Goal: Task Accomplishment & Management: Use online tool/utility

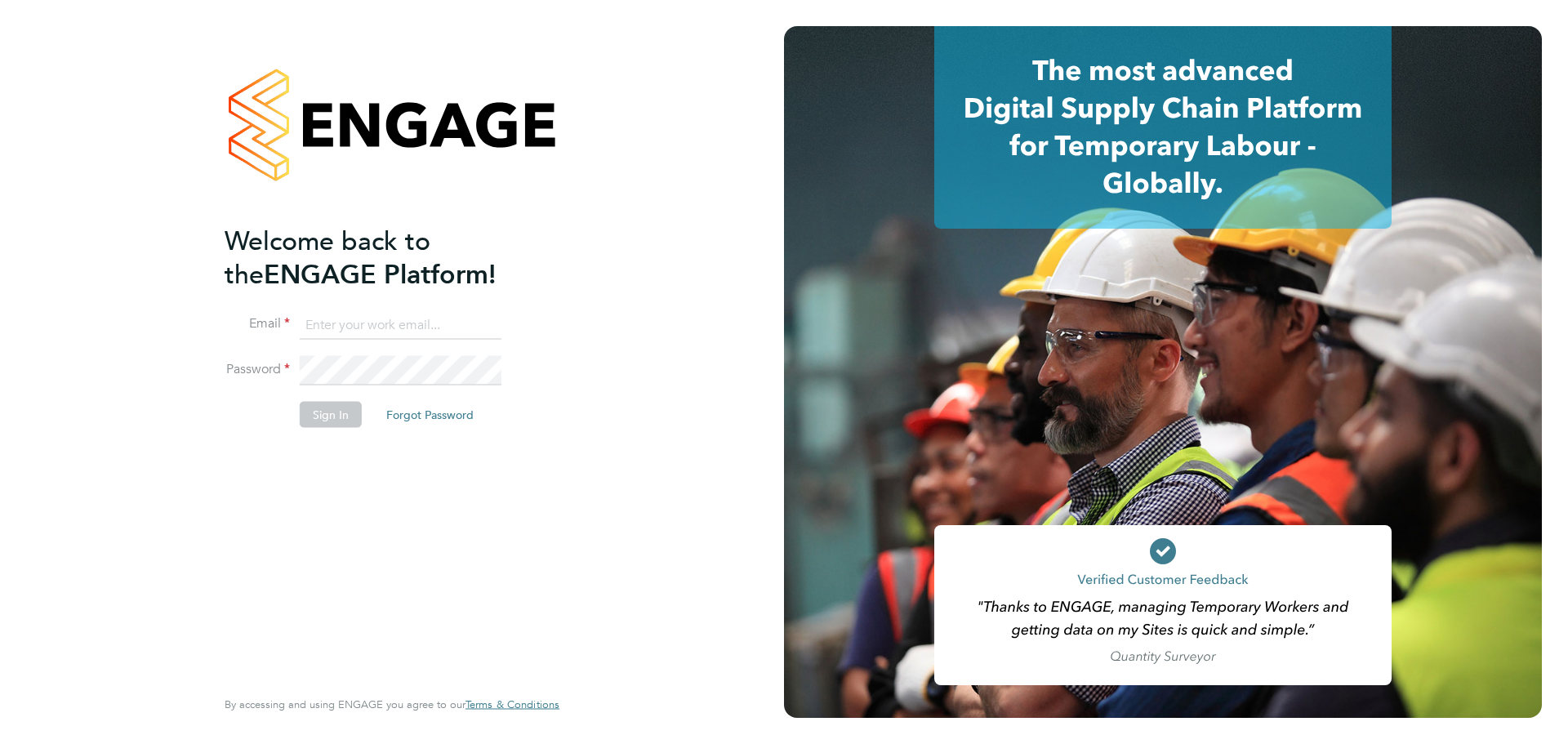
type input "[PERSON_NAME][EMAIL_ADDRESS][PERSON_NAME][DOMAIN_NAME]"
click at [316, 408] on button "Sign In" at bounding box center [330, 414] width 62 height 27
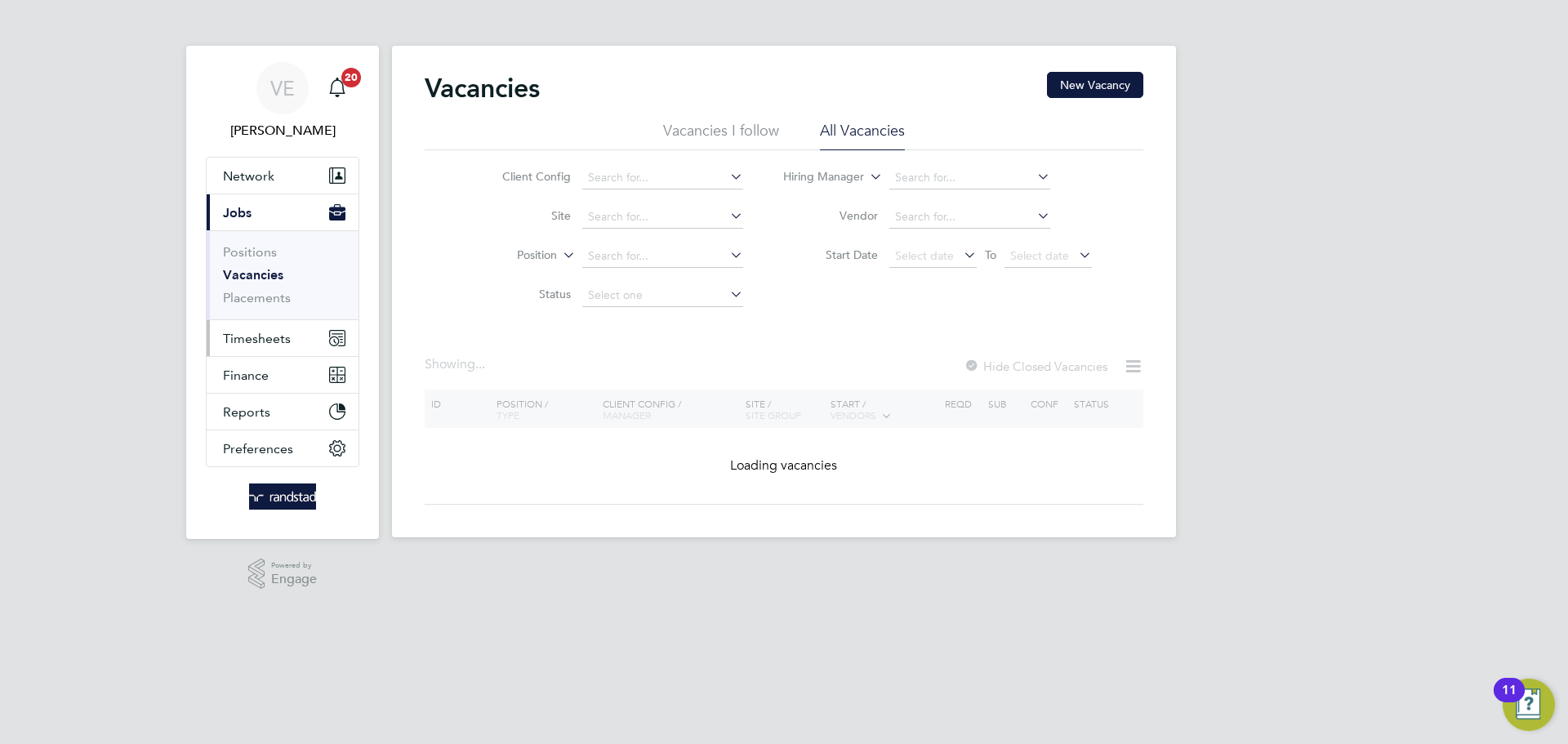
click at [285, 335] on span "Timesheets" at bounding box center [257, 338] width 67 height 15
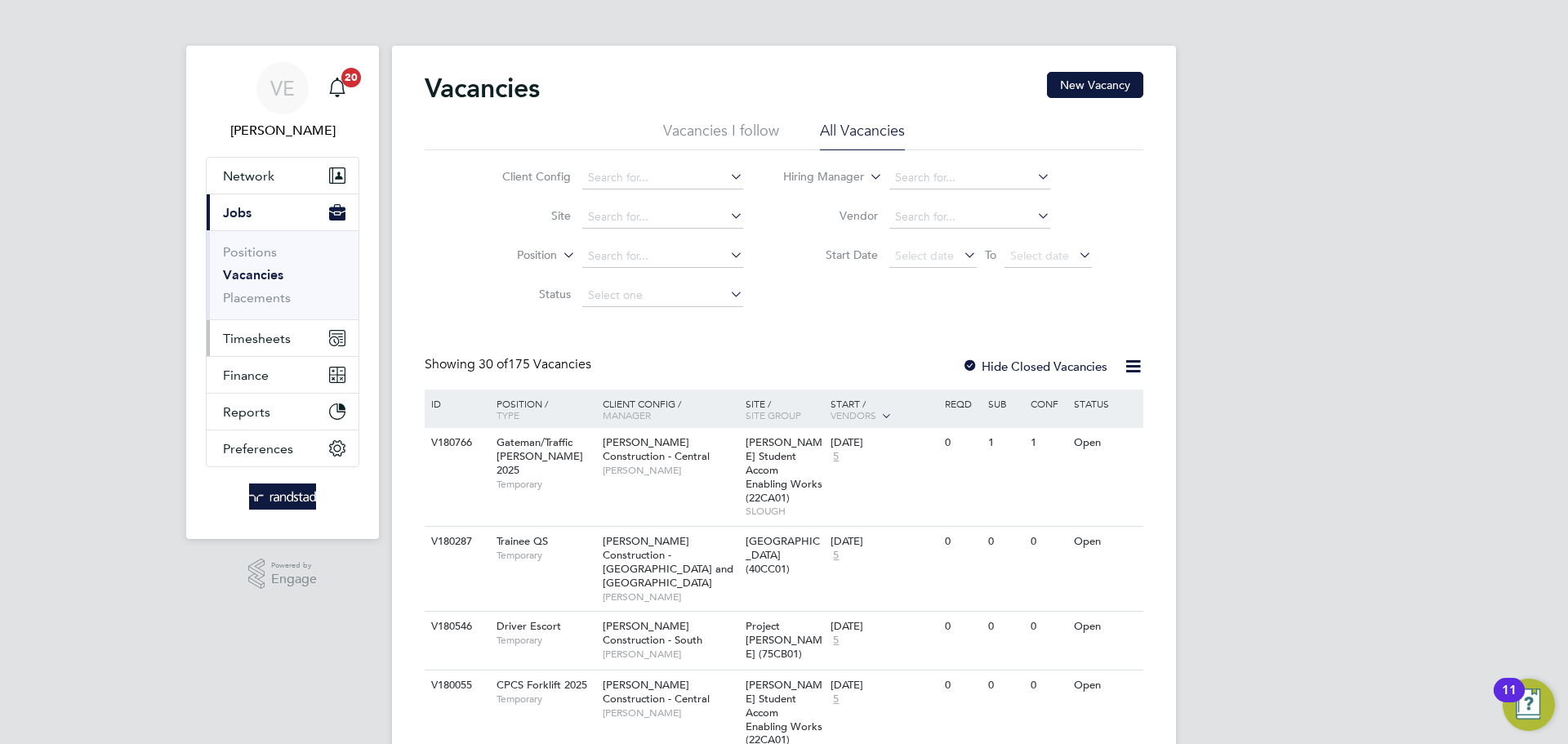
click at [247, 334] on span "Timesheets" at bounding box center [257, 338] width 67 height 15
drag, startPoint x: 241, startPoint y: 320, endPoint x: 263, endPoint y: 341, distance: 30.4
click at [248, 326] on button "Timesheets" at bounding box center [282, 338] width 152 height 36
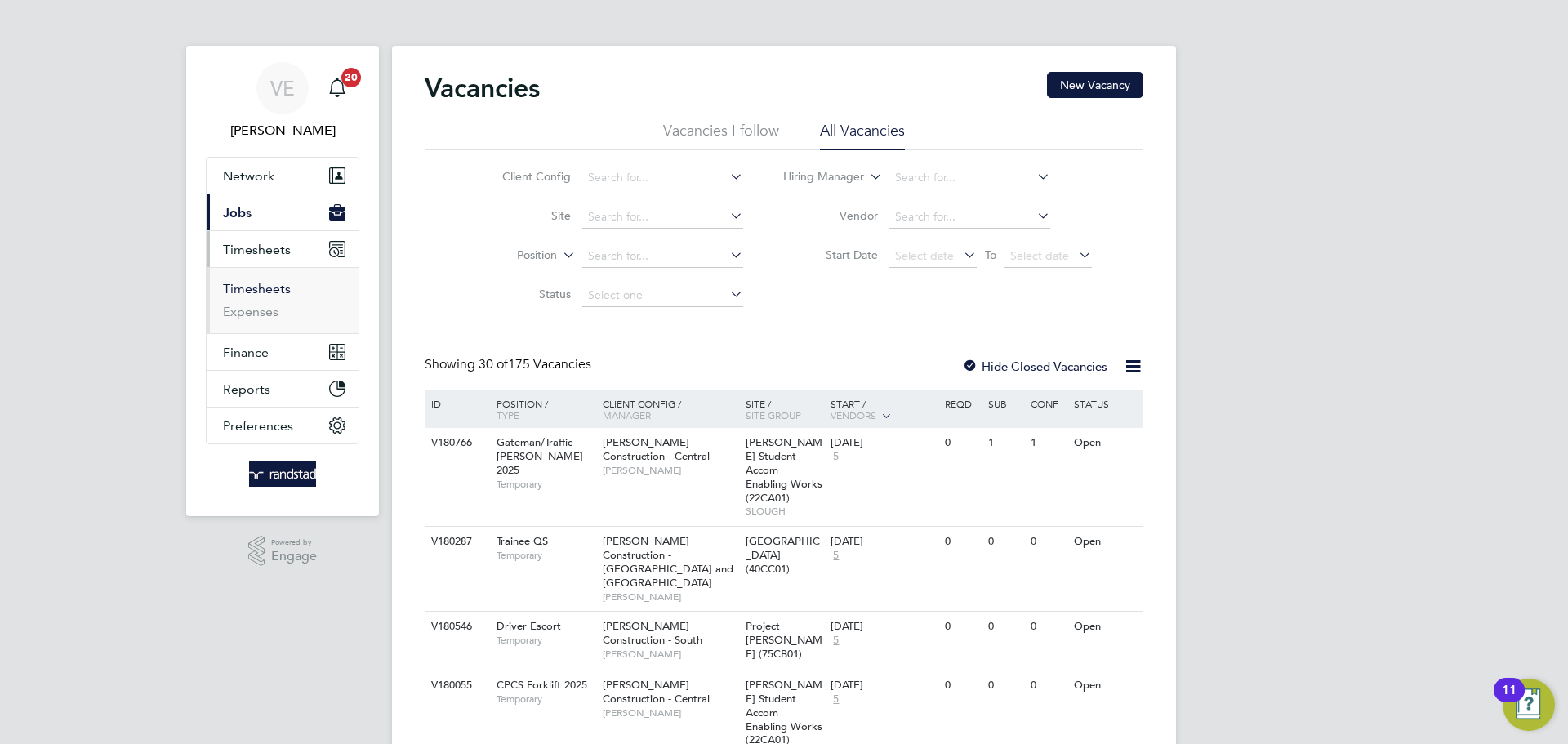
click at [266, 292] on link "Timesheets" at bounding box center [257, 289] width 67 height 15
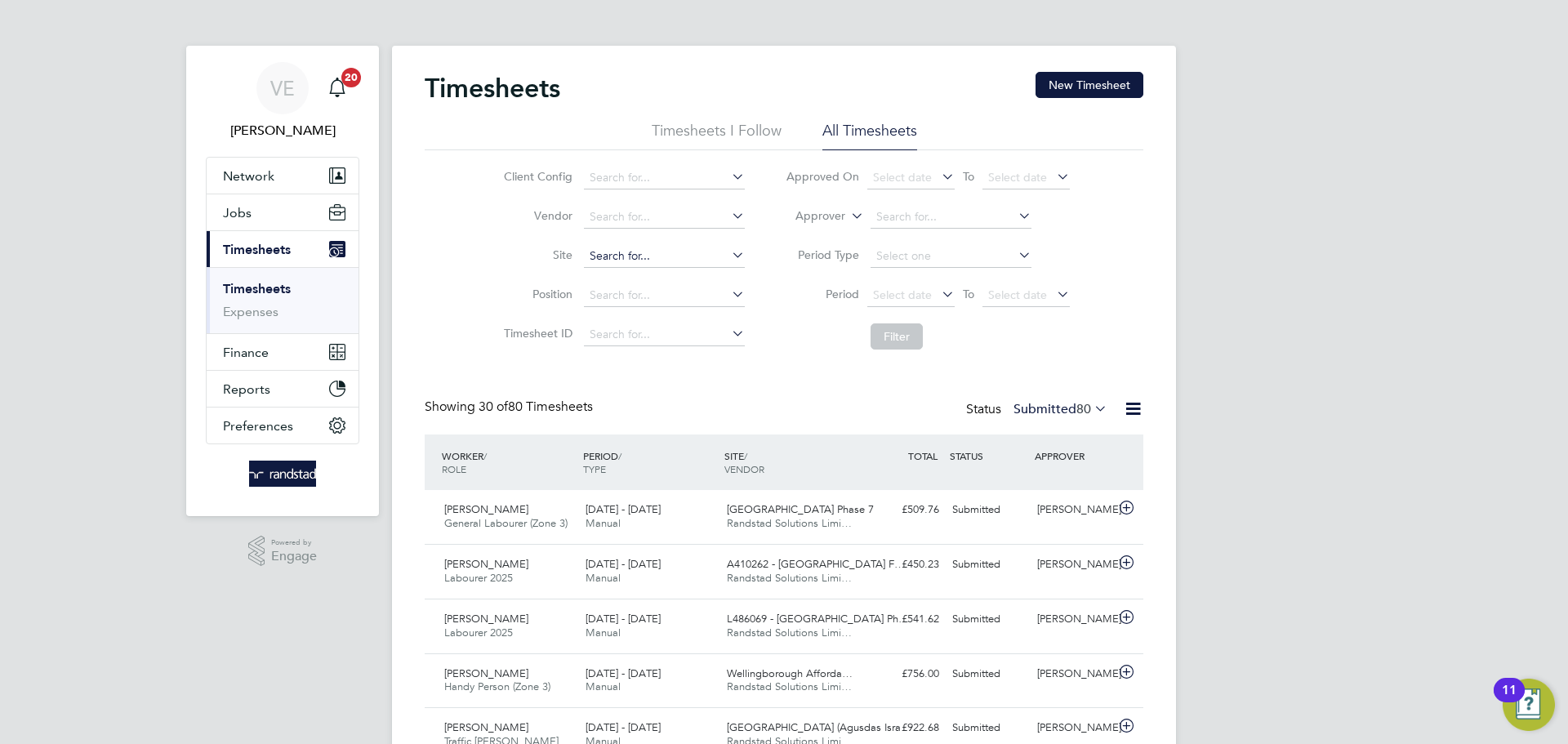
click at [626, 255] on input at bounding box center [664, 257] width 161 height 23
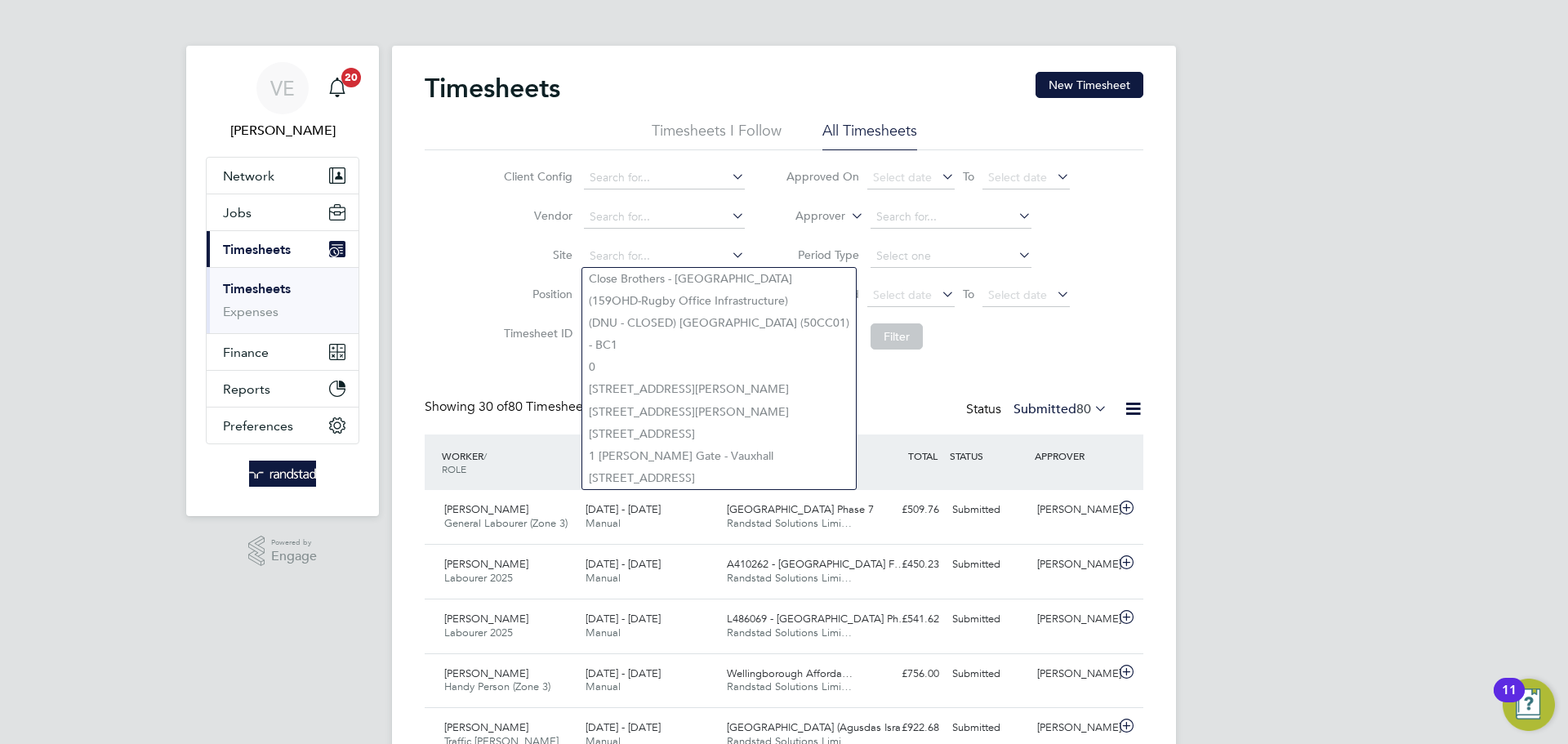
click at [484, 266] on li "Site" at bounding box center [622, 256] width 287 height 39
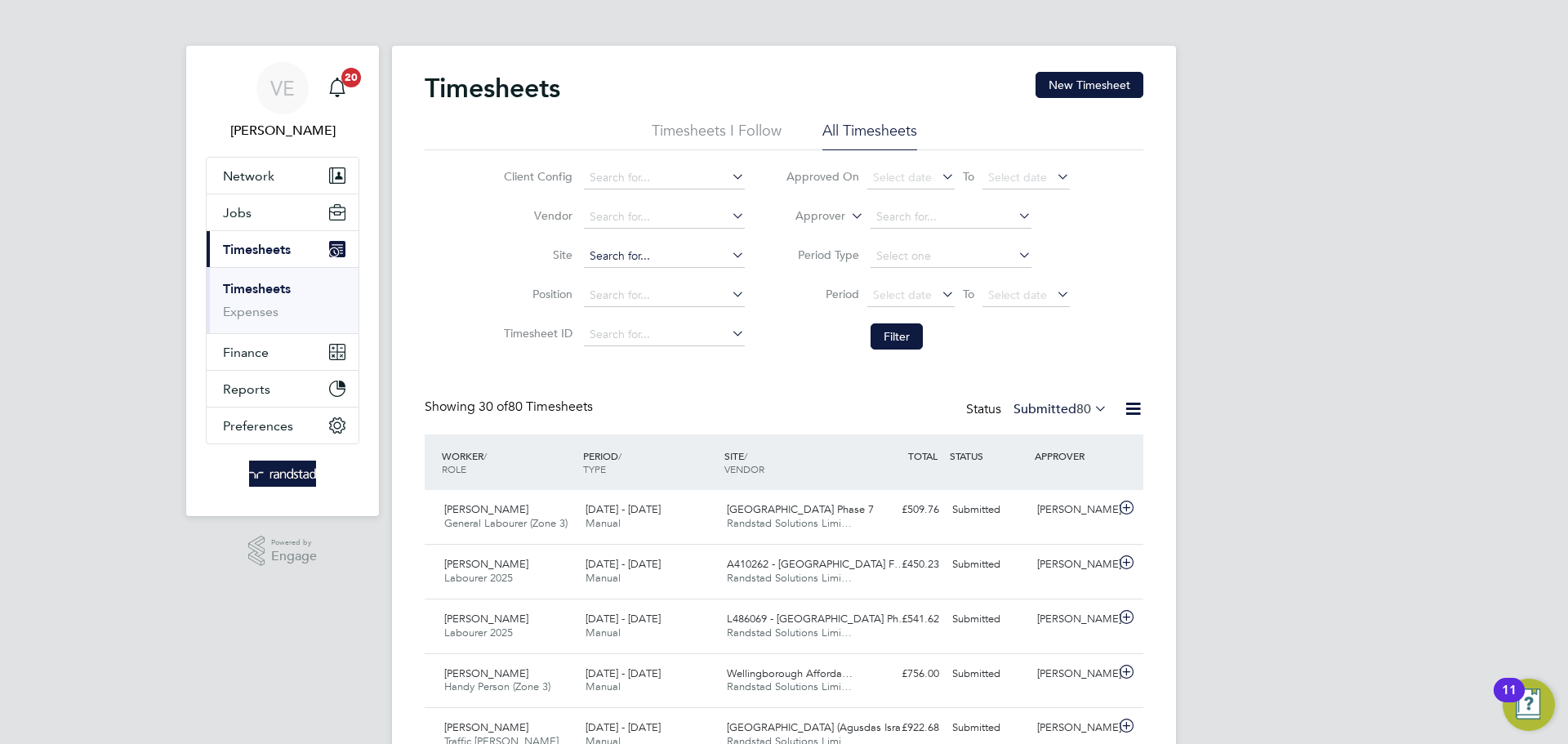
click at [637, 254] on input at bounding box center [664, 257] width 161 height 23
click at [707, 282] on li "Cambourne We st" at bounding box center [663, 278] width 163 height 22
type input "[GEOGRAPHIC_DATA]"
click at [1045, 304] on span "Select date" at bounding box center [1026, 296] width 87 height 22
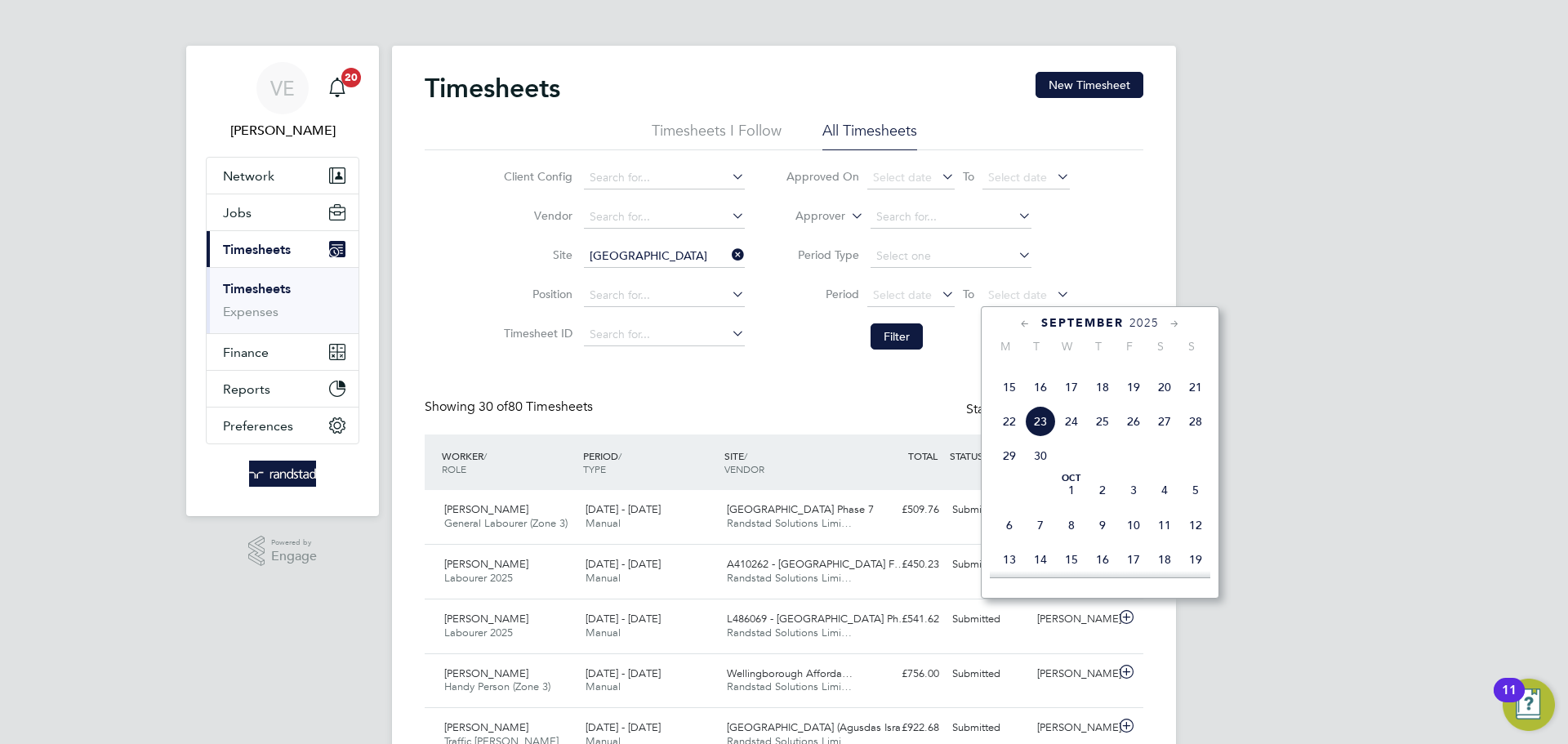
drag, startPoint x: 1189, startPoint y: 418, endPoint x: 1031, endPoint y: 381, distance: 162.3
click at [1190, 403] on span "21" at bounding box center [1195, 387] width 31 height 31
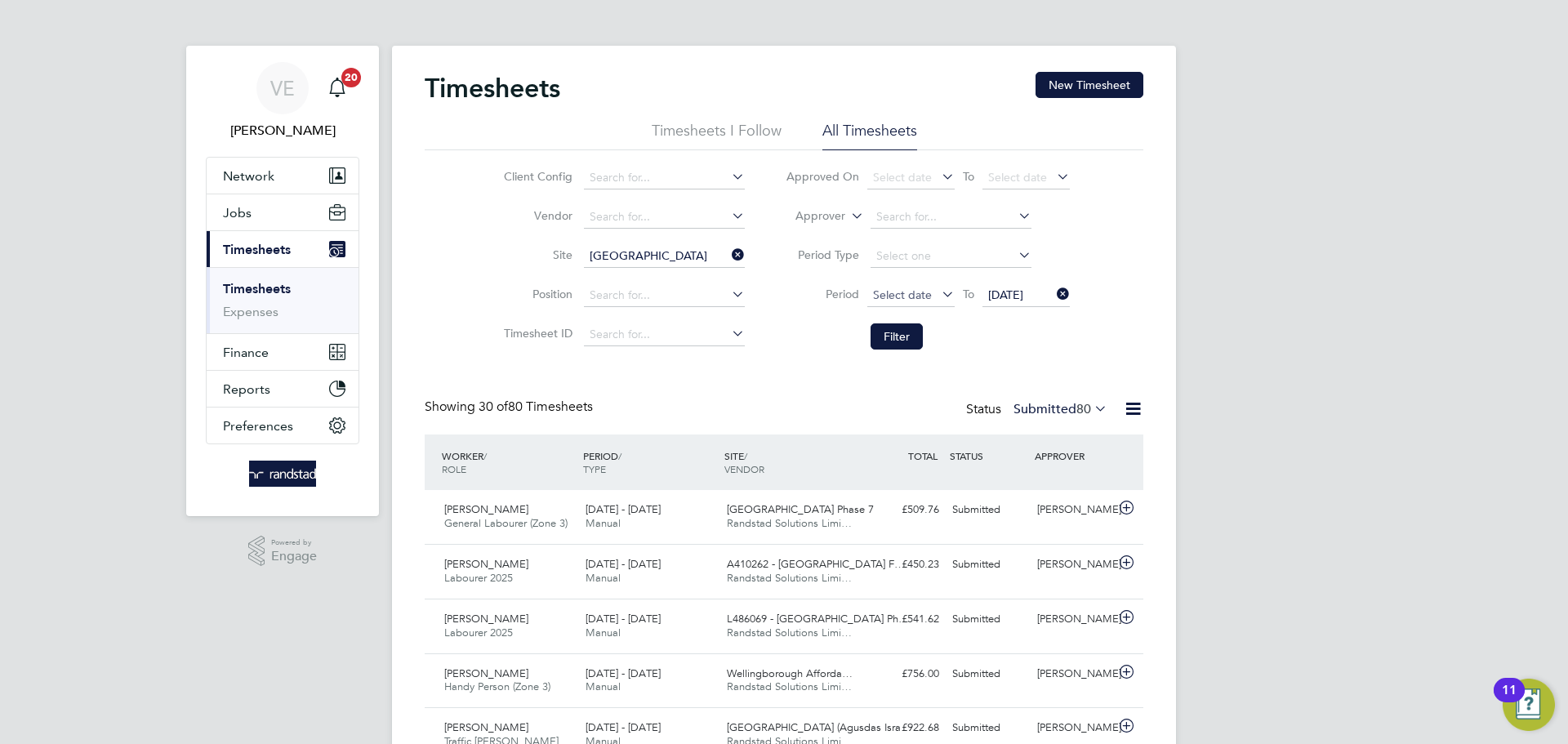
click at [912, 299] on span "Select date" at bounding box center [903, 295] width 59 height 14
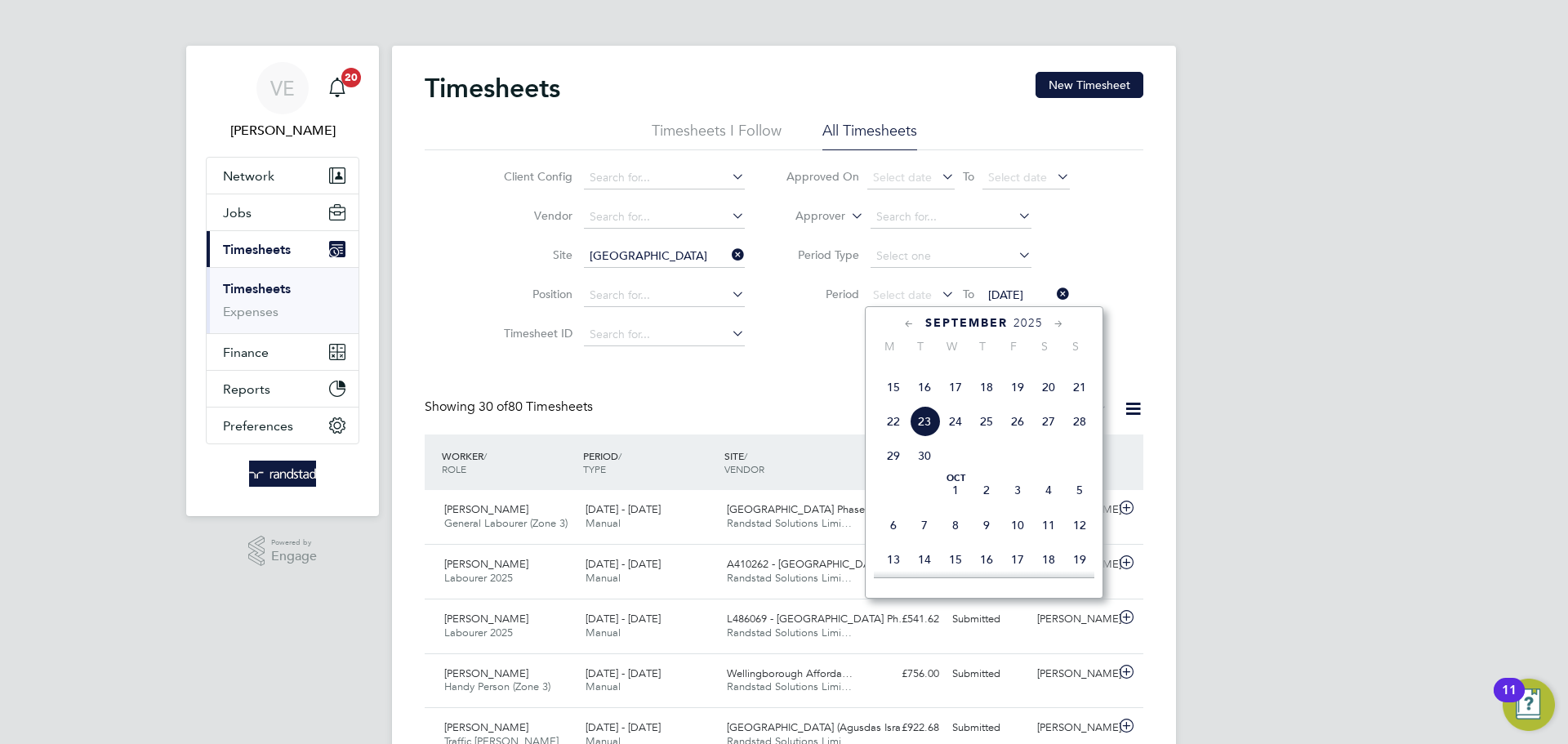
click at [887, 403] on span "15" at bounding box center [893, 387] width 31 height 31
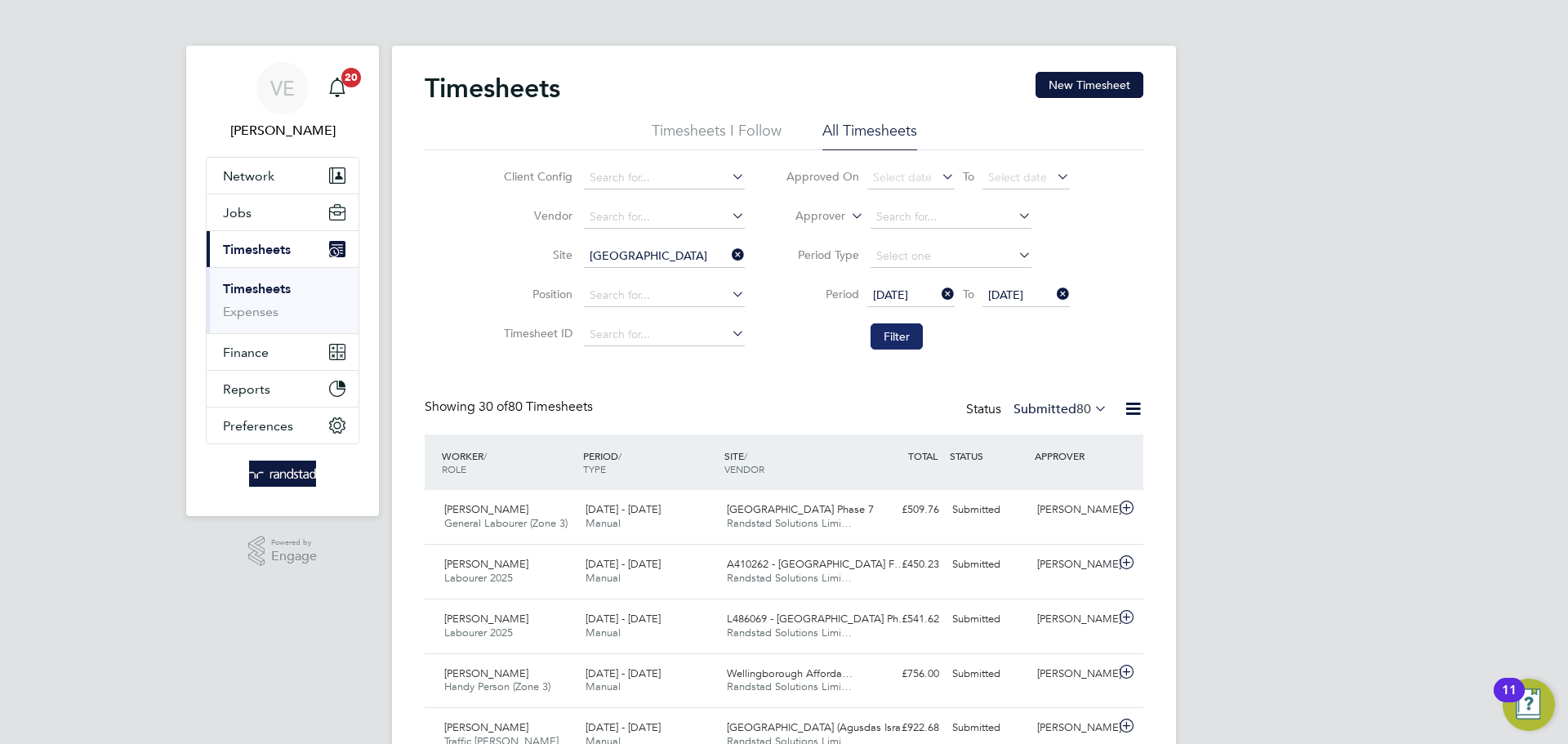
click at [898, 337] on button "Filter" at bounding box center [896, 336] width 52 height 27
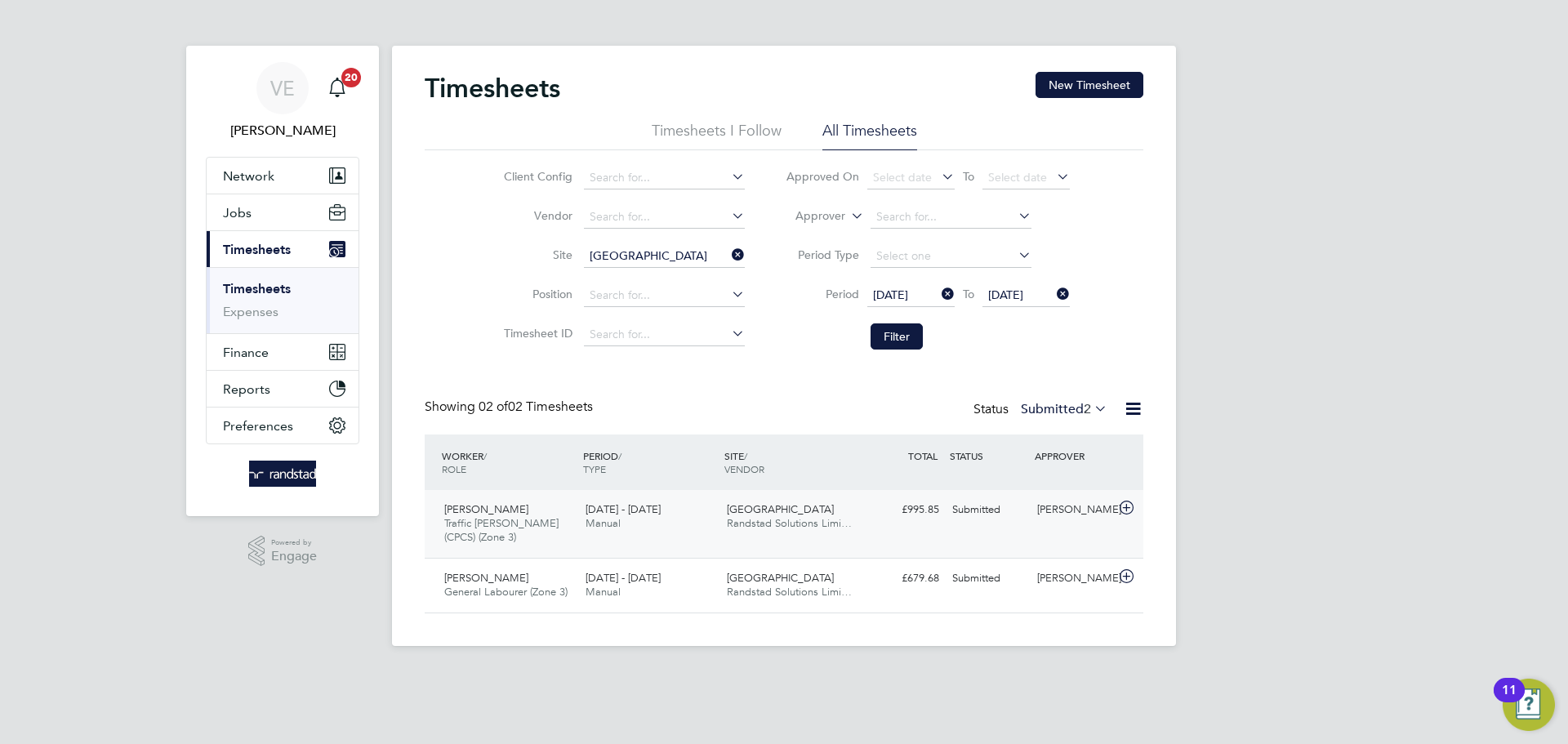
click at [852, 533] on div "Cambourne West Randstad Solutions Limi…" at bounding box center [791, 517] width 142 height 41
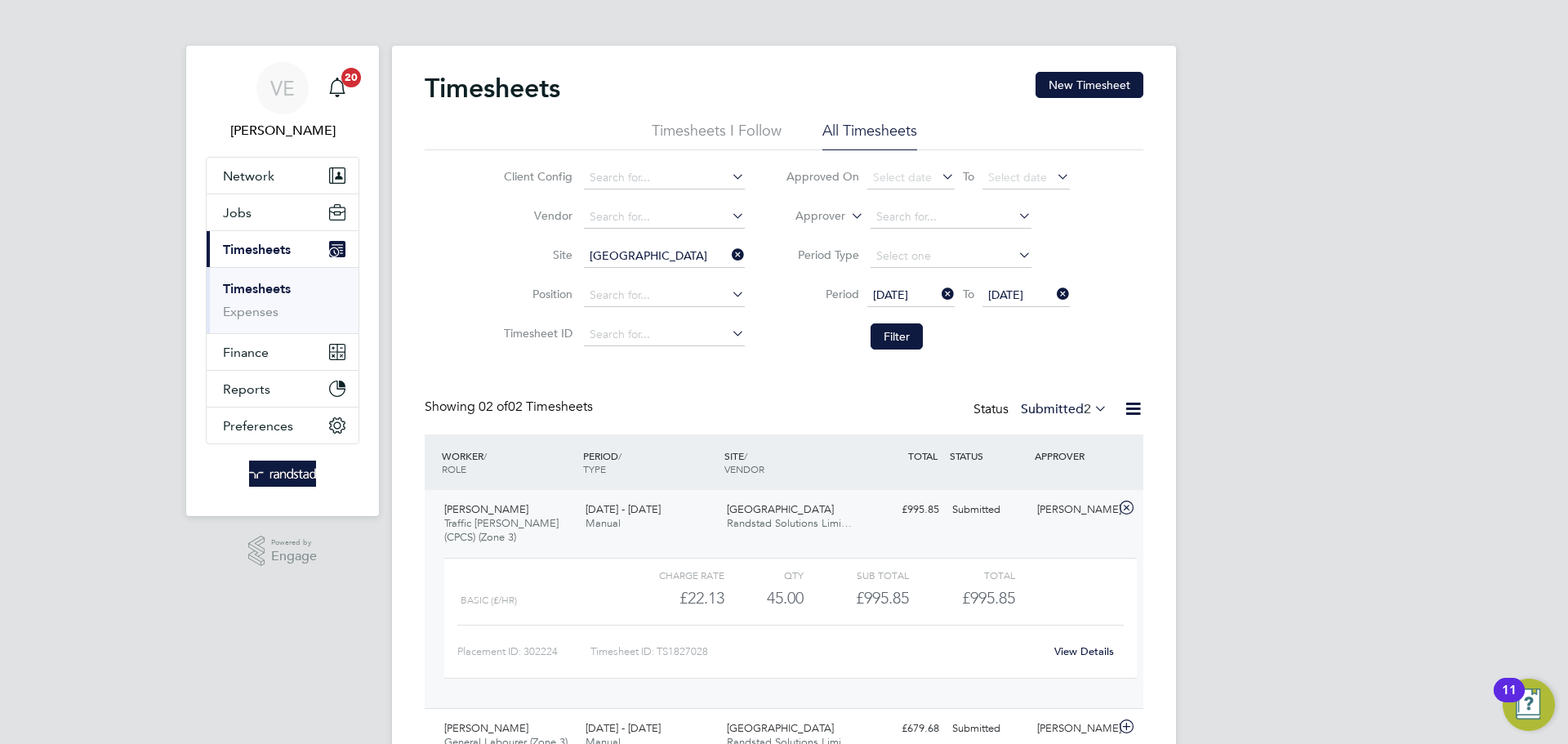
click at [1091, 648] on link "View Details" at bounding box center [1084, 651] width 60 height 14
click at [729, 257] on icon at bounding box center [729, 255] width 0 height 23
click at [1096, 79] on button "New Timesheet" at bounding box center [1089, 86] width 107 height 27
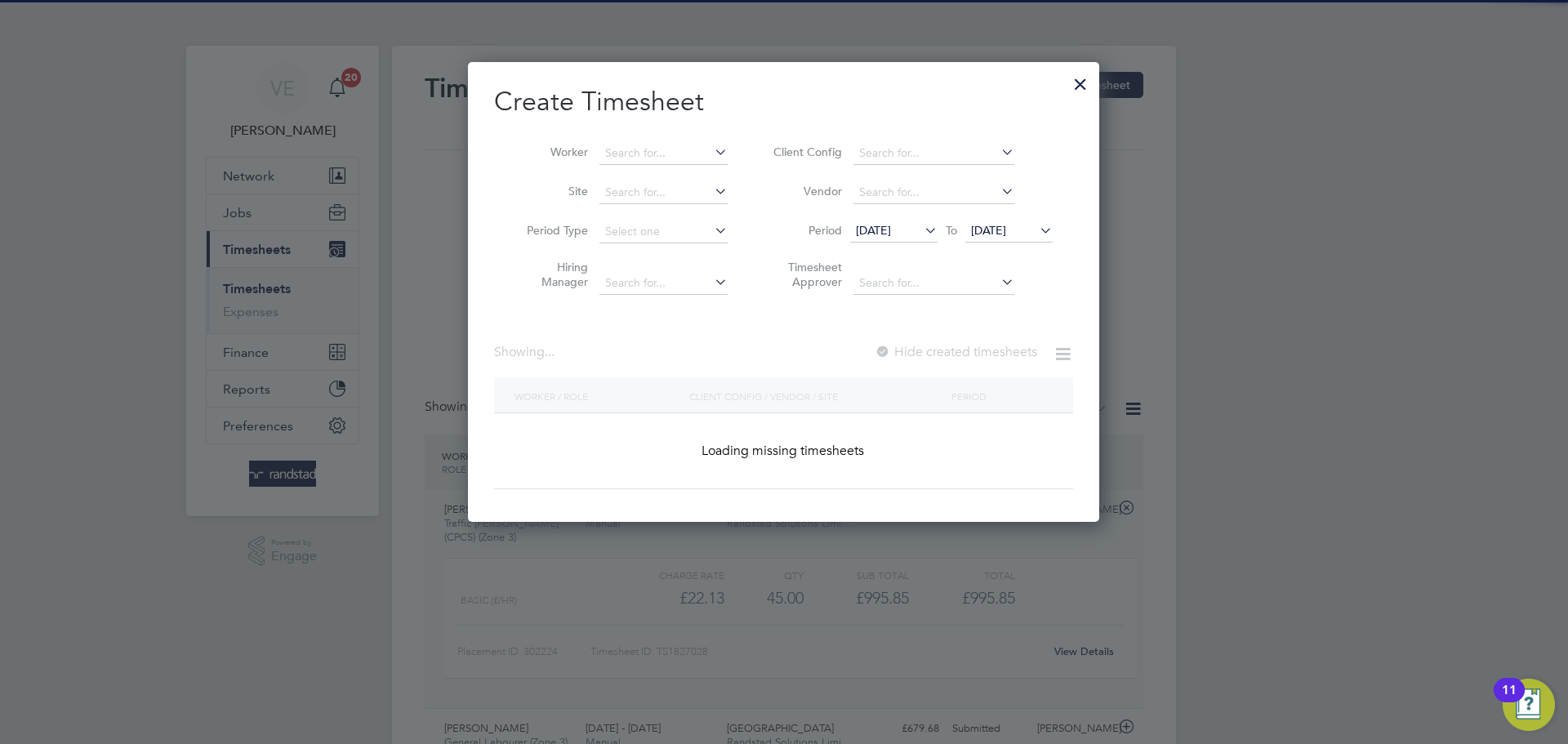
scroll to position [3472, 632]
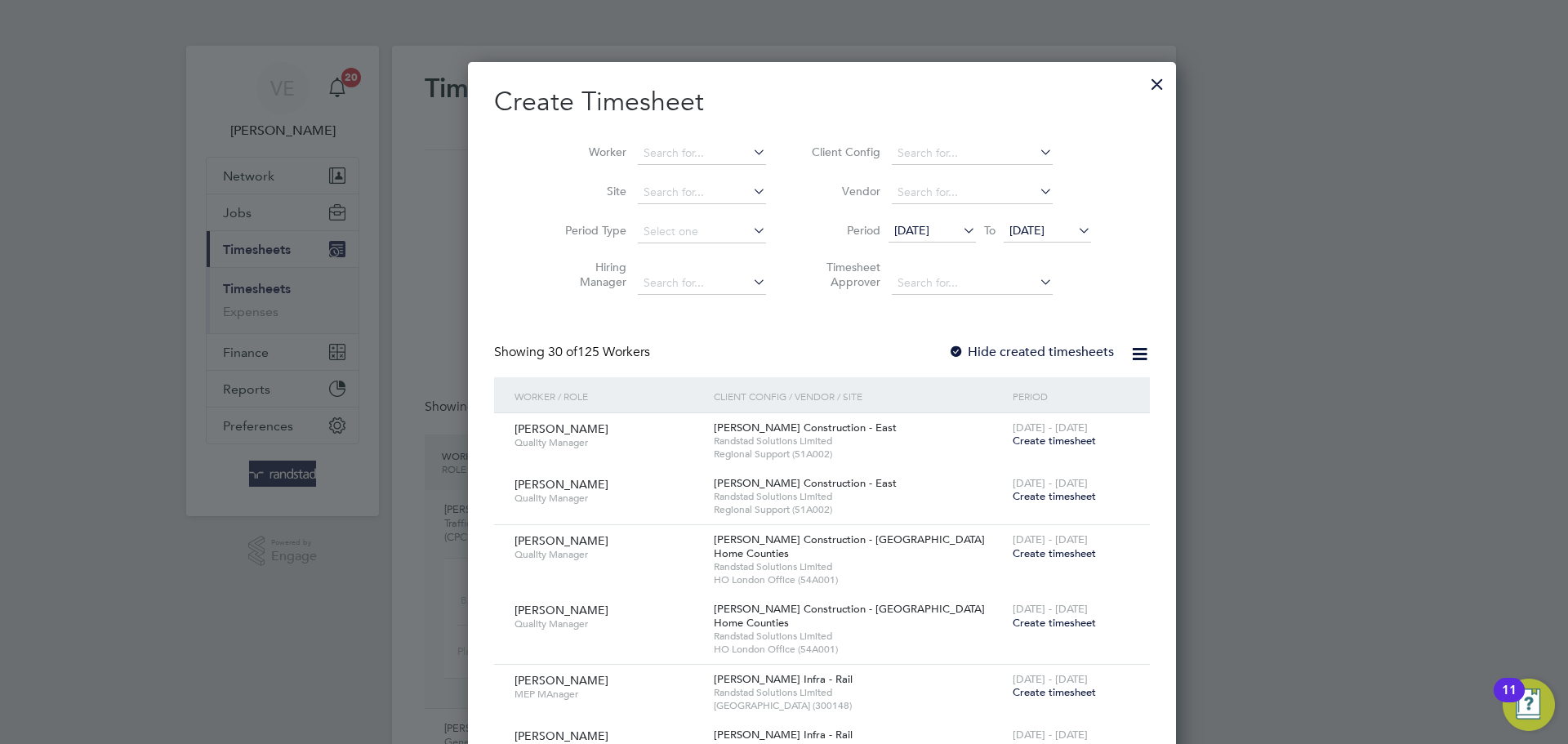
drag, startPoint x: 615, startPoint y: 137, endPoint x: 627, endPoint y: 156, distance: 22.5
click at [616, 137] on li "Worker" at bounding box center [659, 153] width 254 height 39
click at [614, 170] on li "Worker" at bounding box center [659, 153] width 254 height 39
click at [638, 148] on input at bounding box center [701, 154] width 128 height 23
click at [710, 290] on li "[PERSON_NAME]" at bounding box center [699, 286] width 201 height 22
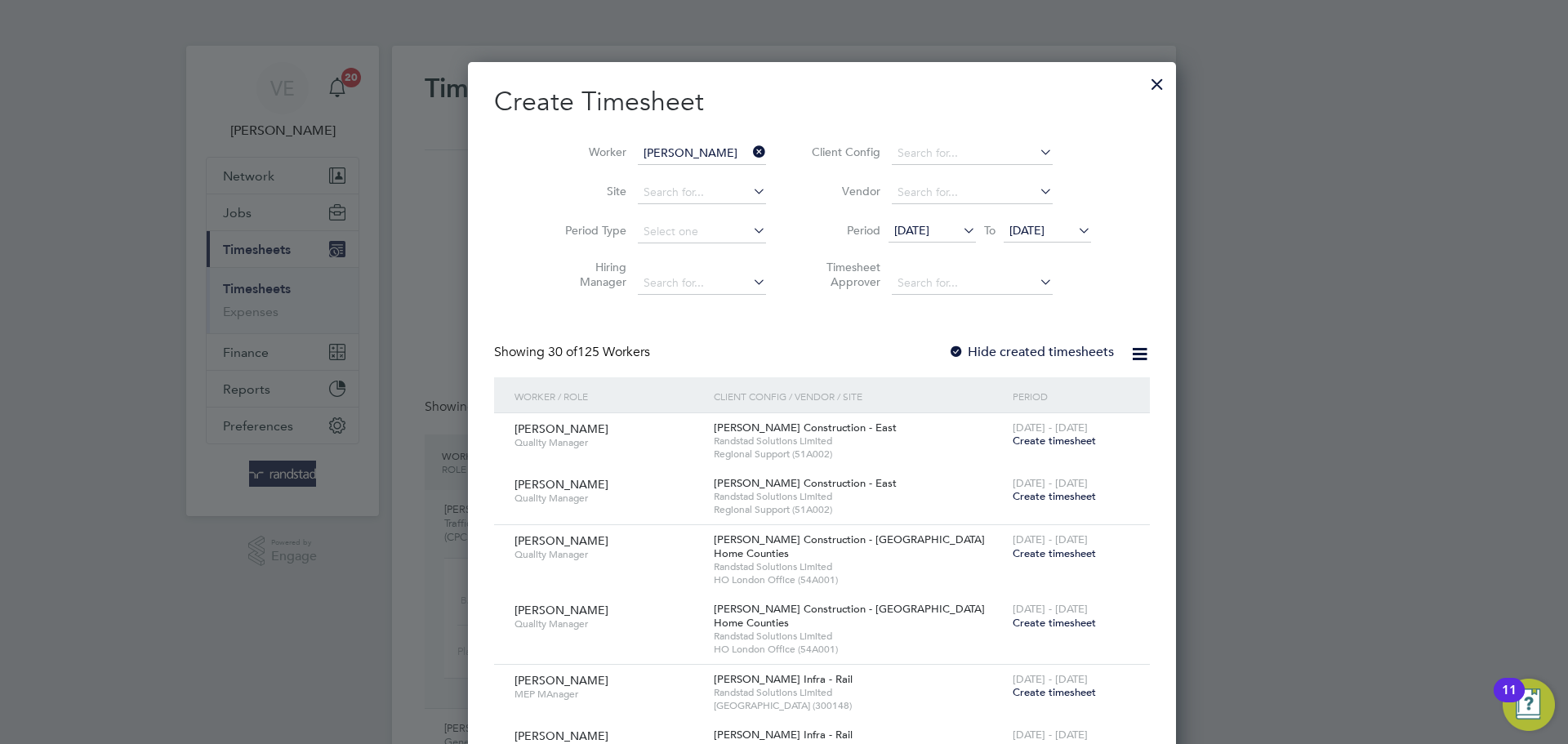
type input "[PERSON_NAME]"
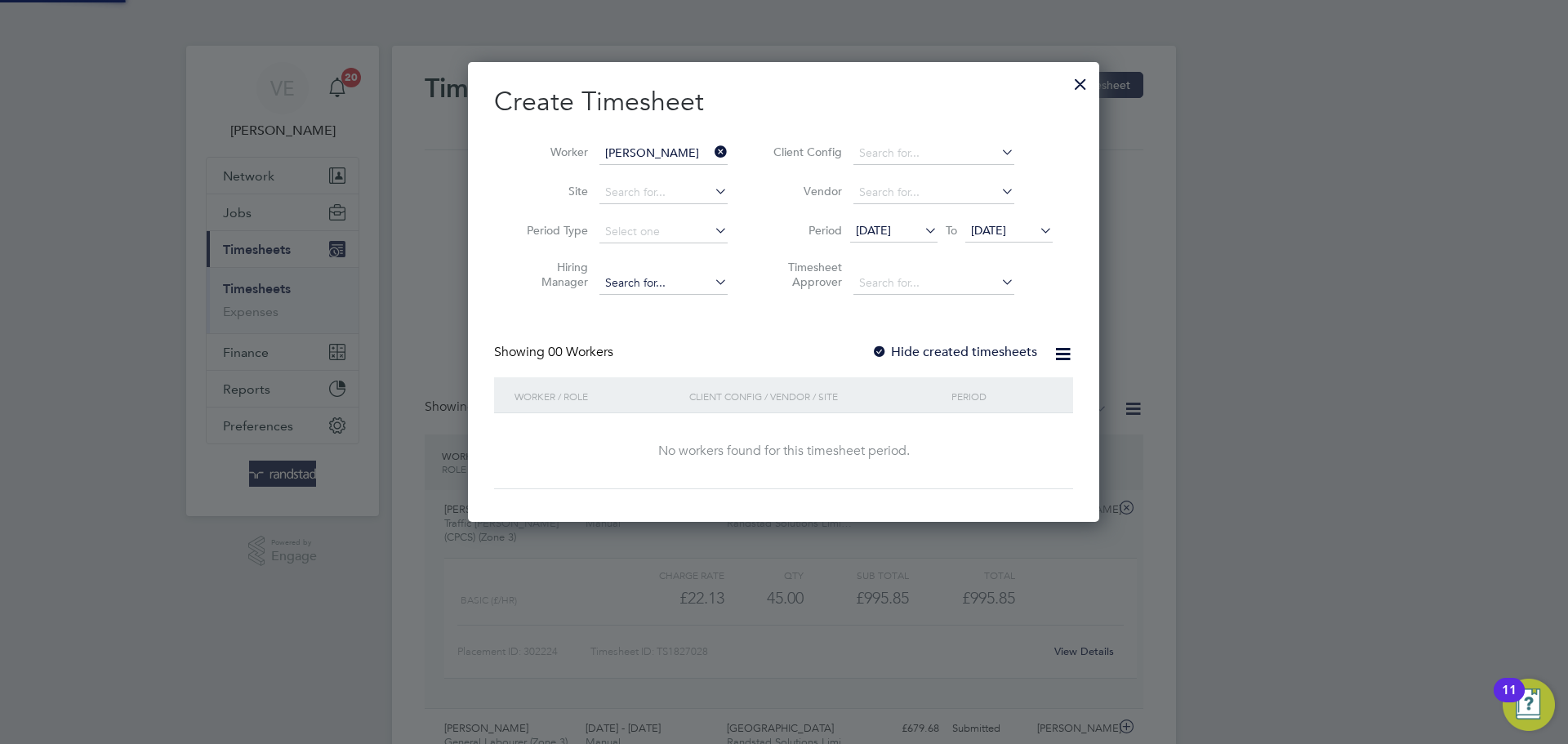
scroll to position [461, 632]
click at [1037, 238] on icon at bounding box center [1037, 230] width 0 height 23
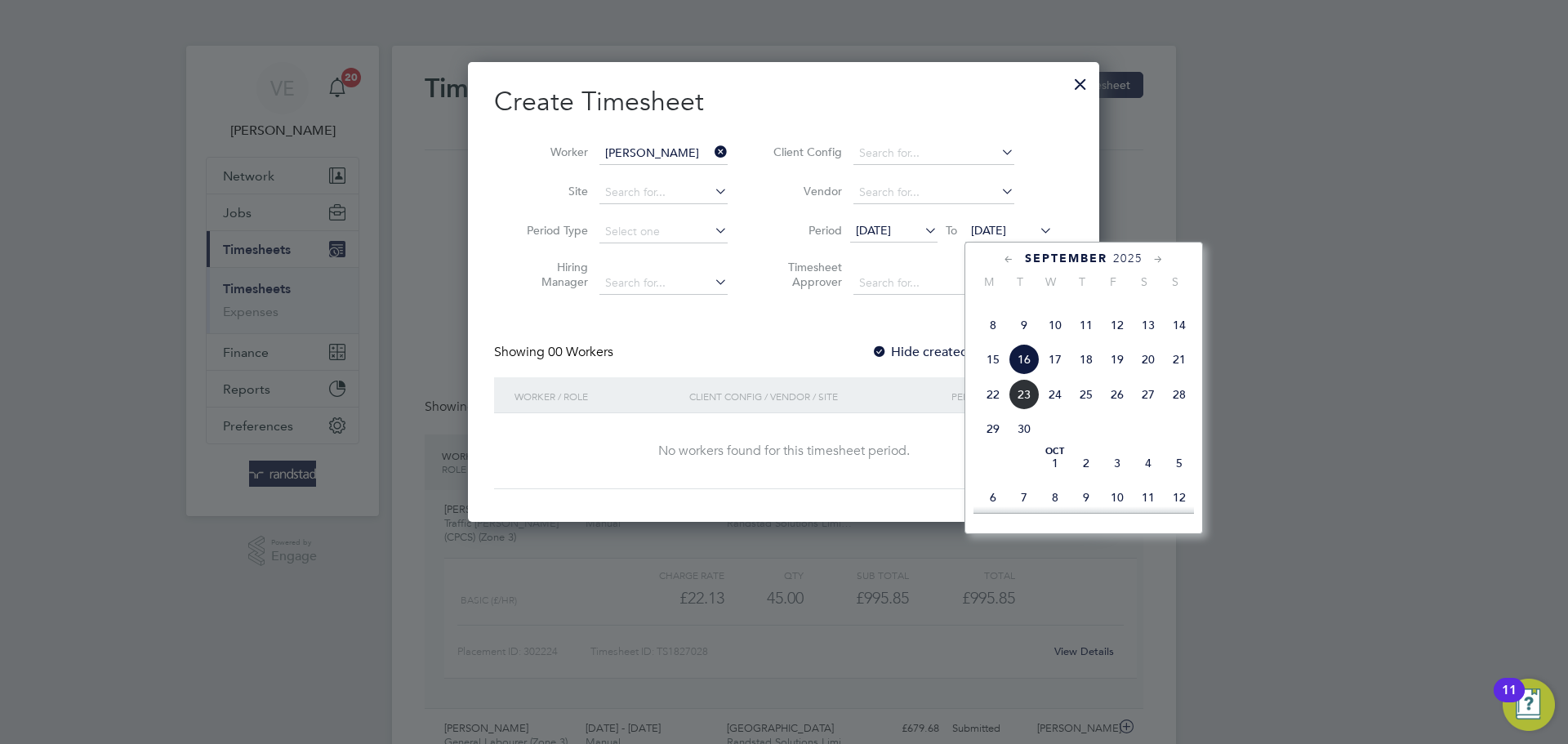
click at [1182, 375] on span "21" at bounding box center [1179, 359] width 31 height 31
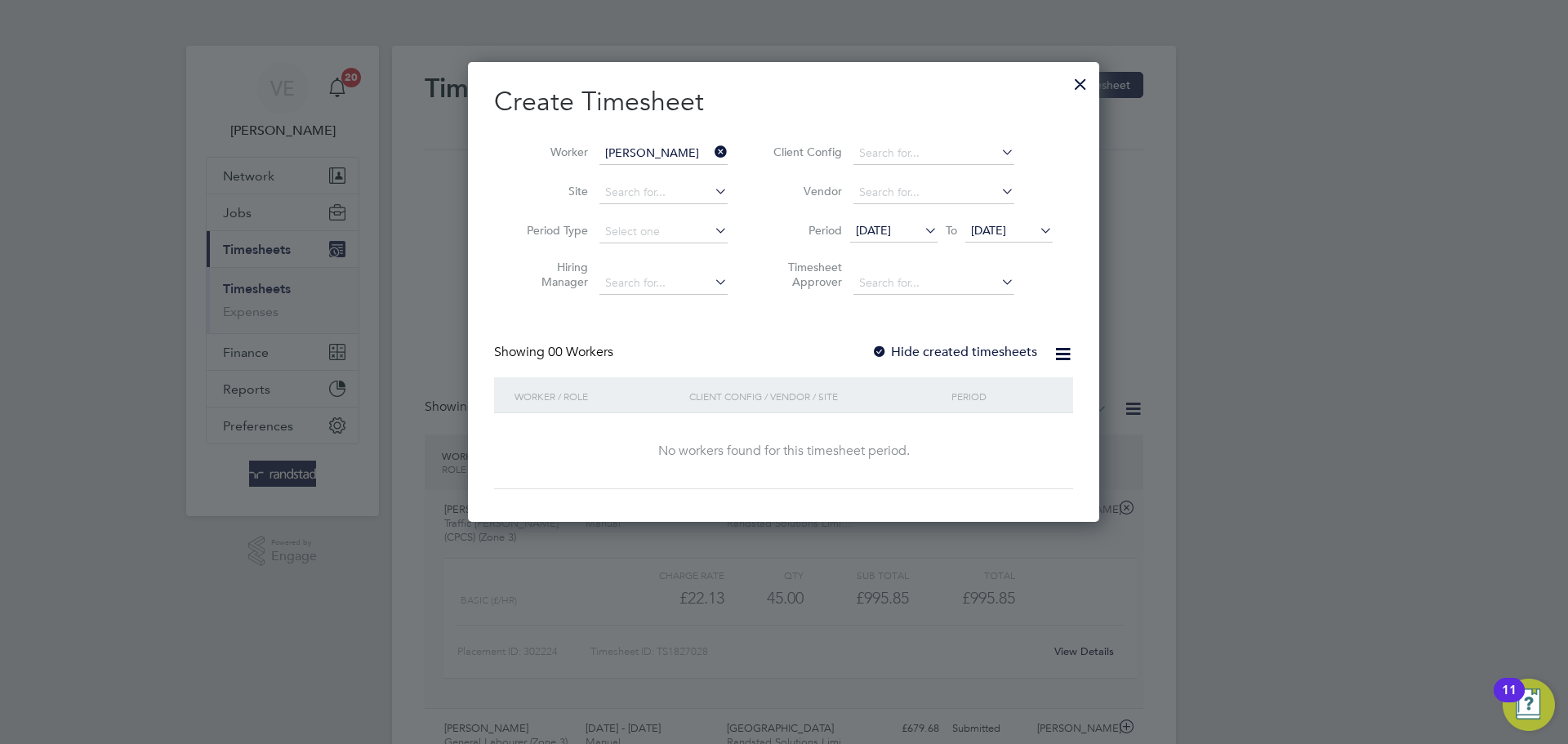
click at [891, 230] on span "[DATE]" at bounding box center [873, 230] width 35 height 14
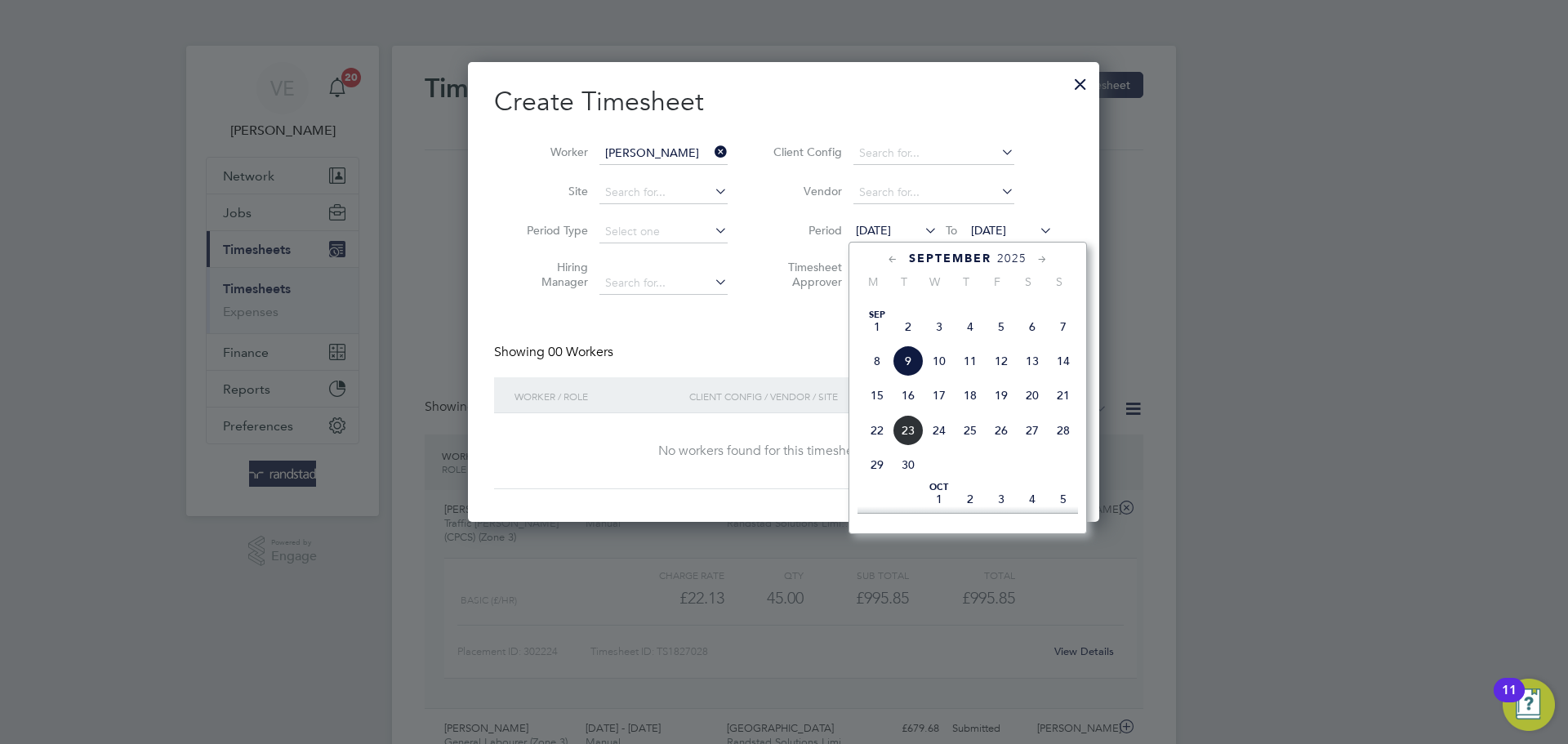
click at [870, 410] on span "15" at bounding box center [877, 395] width 31 height 31
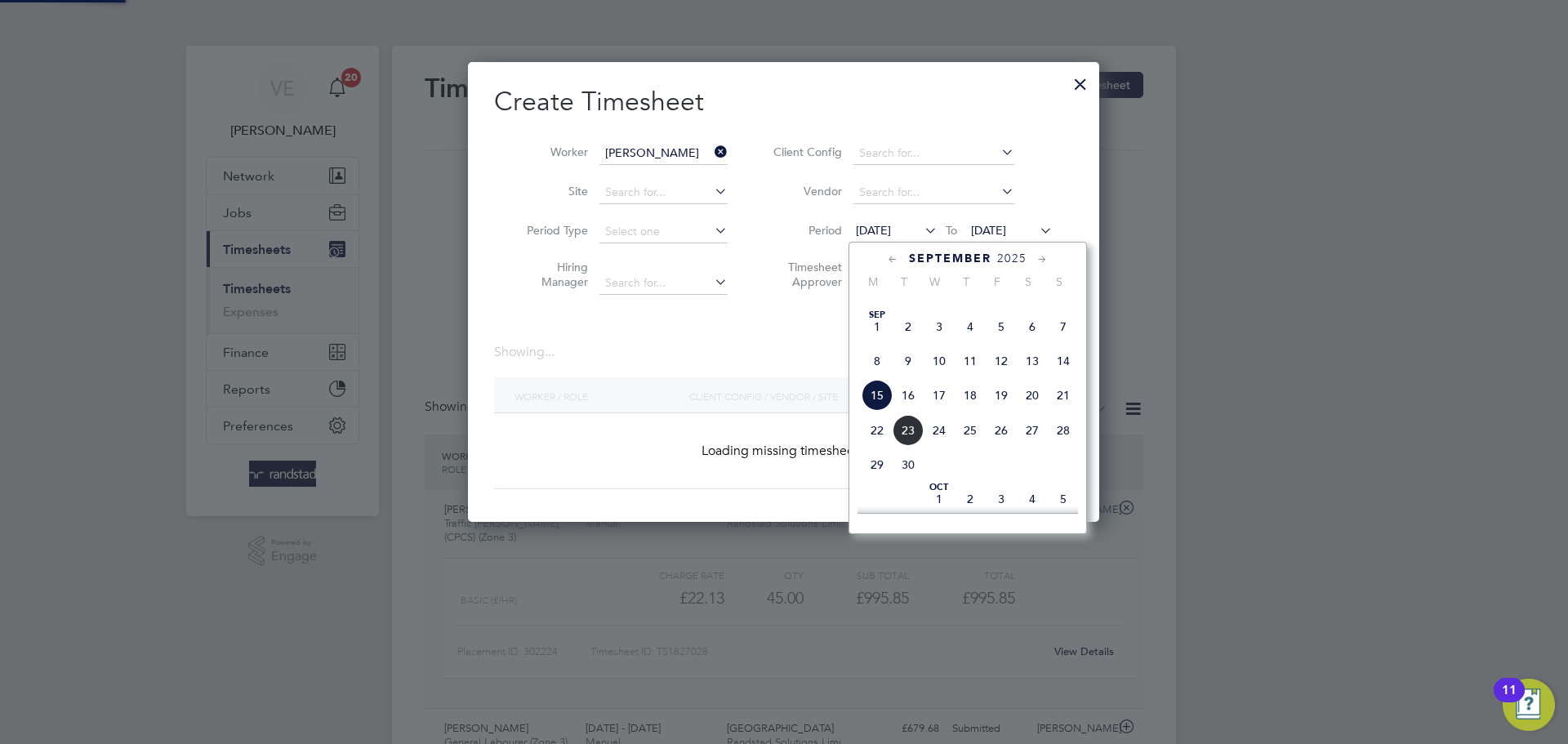
scroll to position [461, 632]
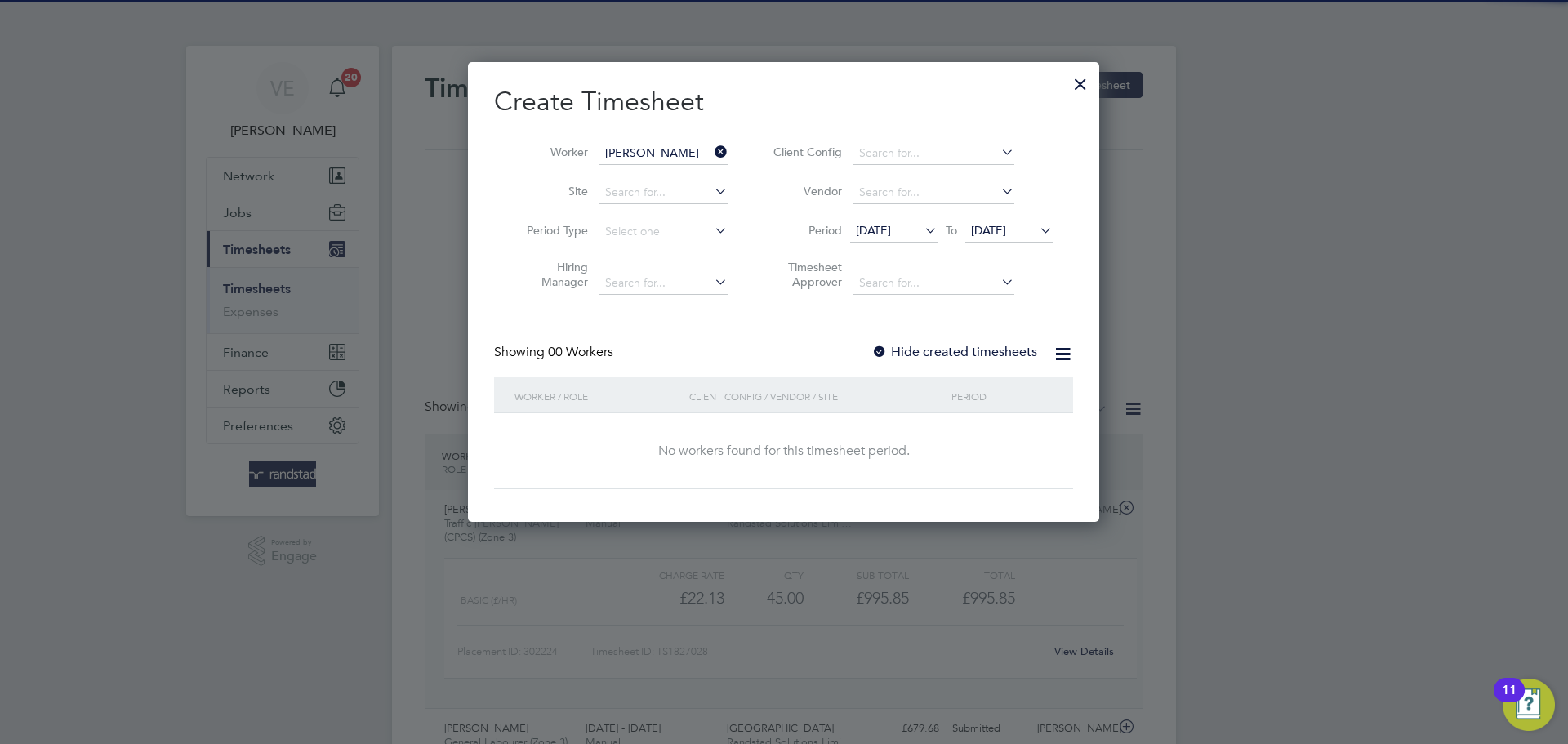
click at [930, 354] on label "Hide created timesheets" at bounding box center [954, 352] width 165 height 16
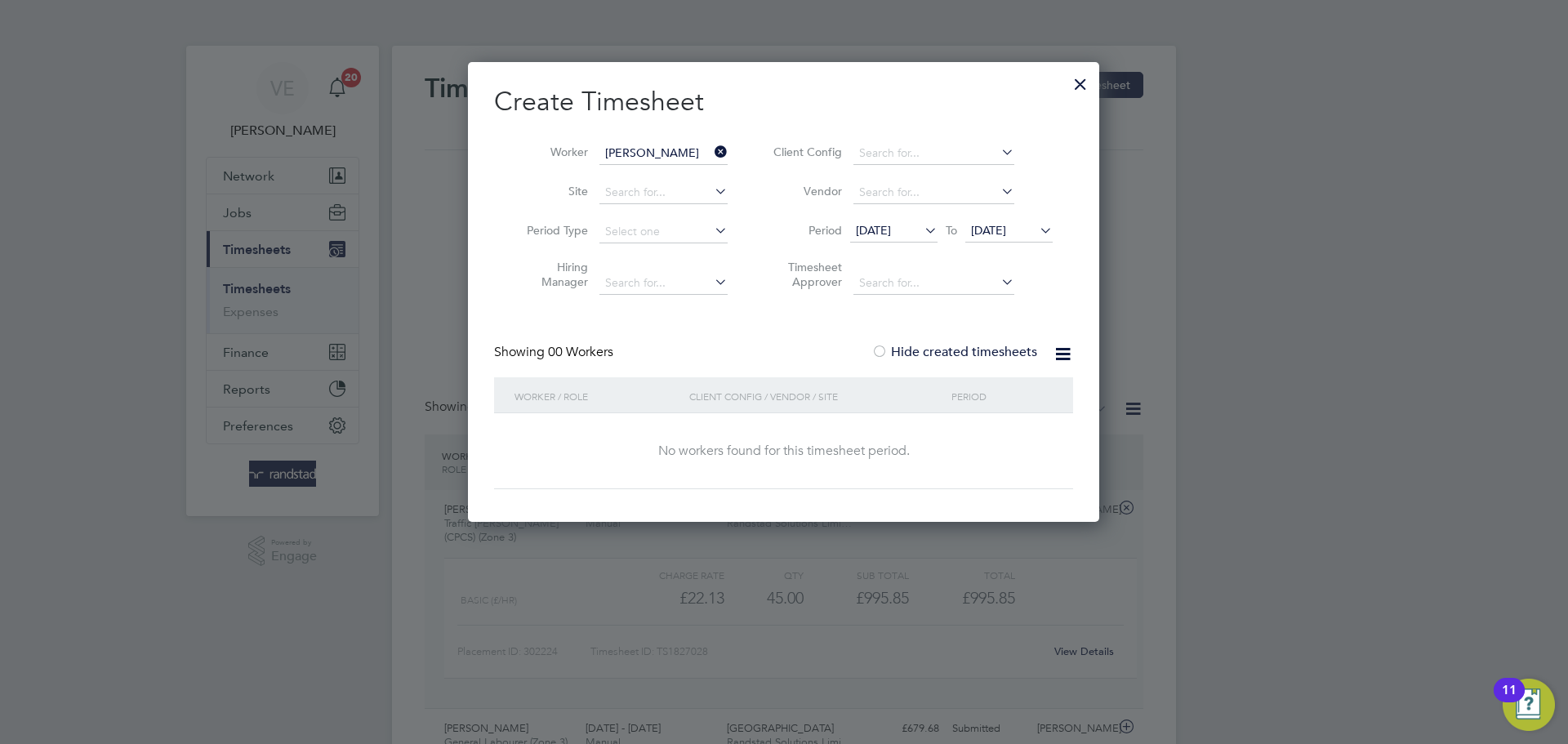
click at [1071, 90] on div at bounding box center [1080, 80] width 29 height 29
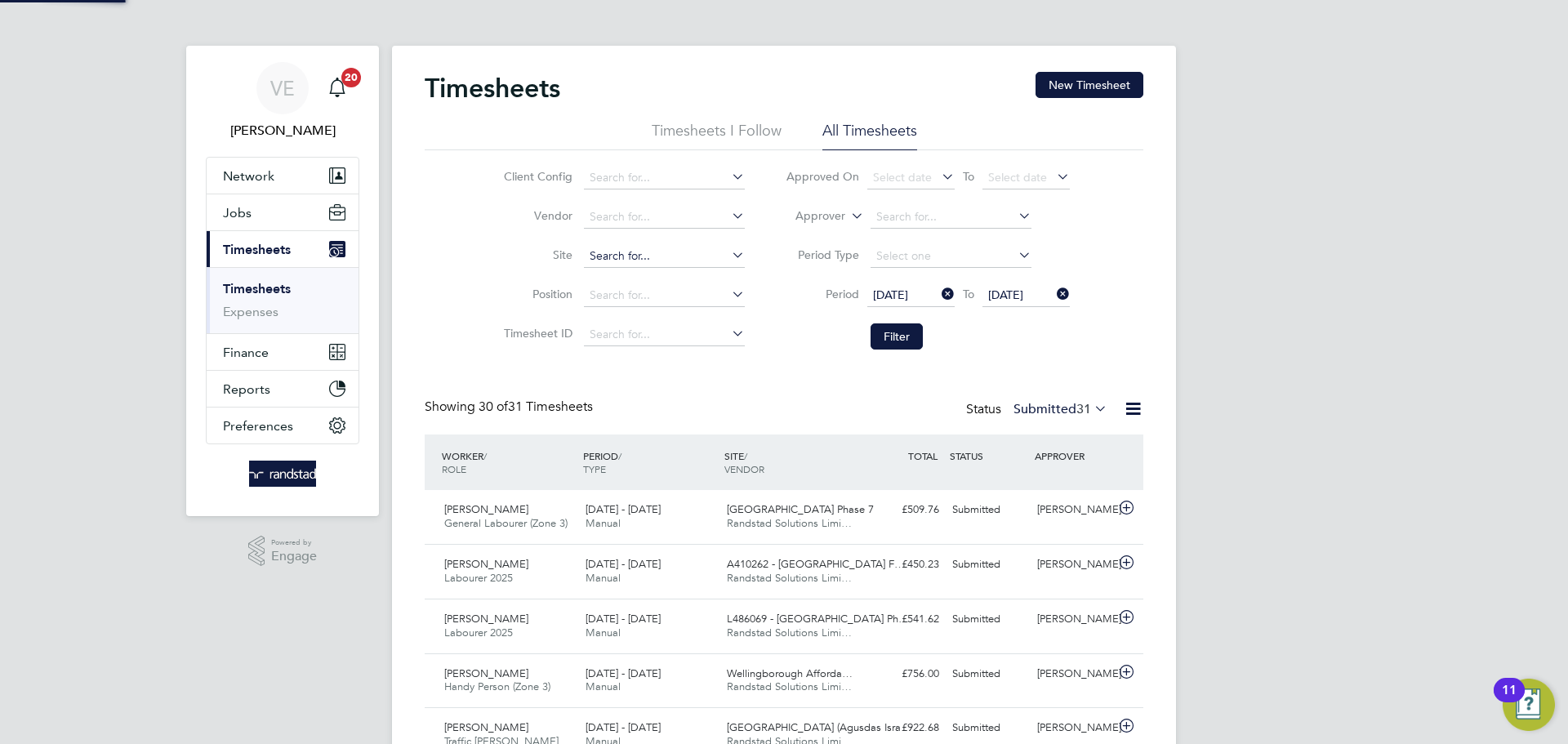
scroll to position [42, 143]
click at [643, 251] on input at bounding box center [664, 257] width 161 height 23
click at [654, 275] on li "[PERSON_NAME][GEOGRAPHIC_DATA], [GEOGRAPHIC_DATA]" at bounding box center [744, 278] width 323 height 22
type input "[PERSON_NAME][GEOGRAPHIC_DATA], [GEOGRAPHIC_DATA]"
click at [1007, 304] on span "[DATE]" at bounding box center [1026, 296] width 87 height 22
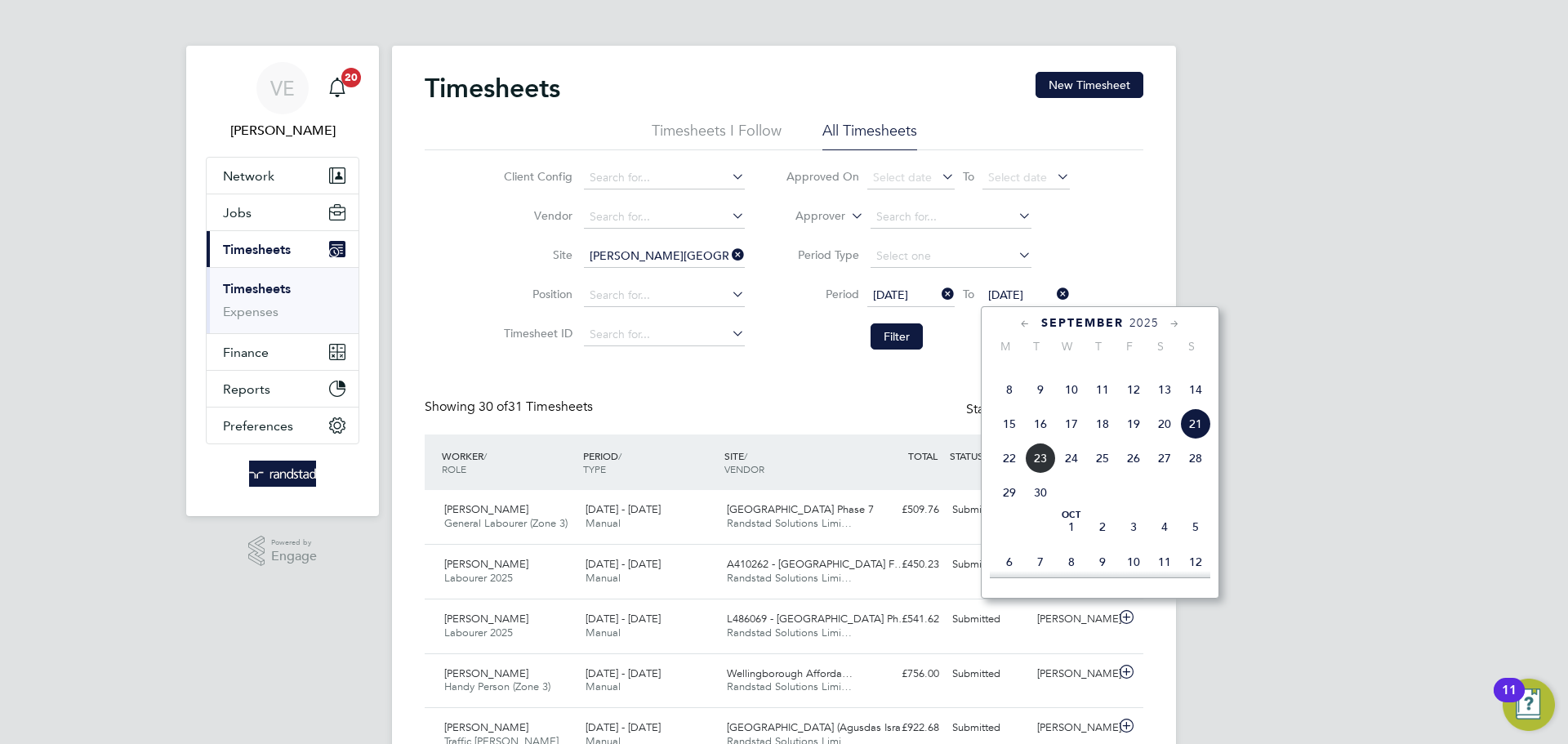
click at [1009, 304] on span "[DATE]" at bounding box center [1026, 296] width 87 height 22
click at [888, 334] on button "Filter" at bounding box center [896, 336] width 52 height 27
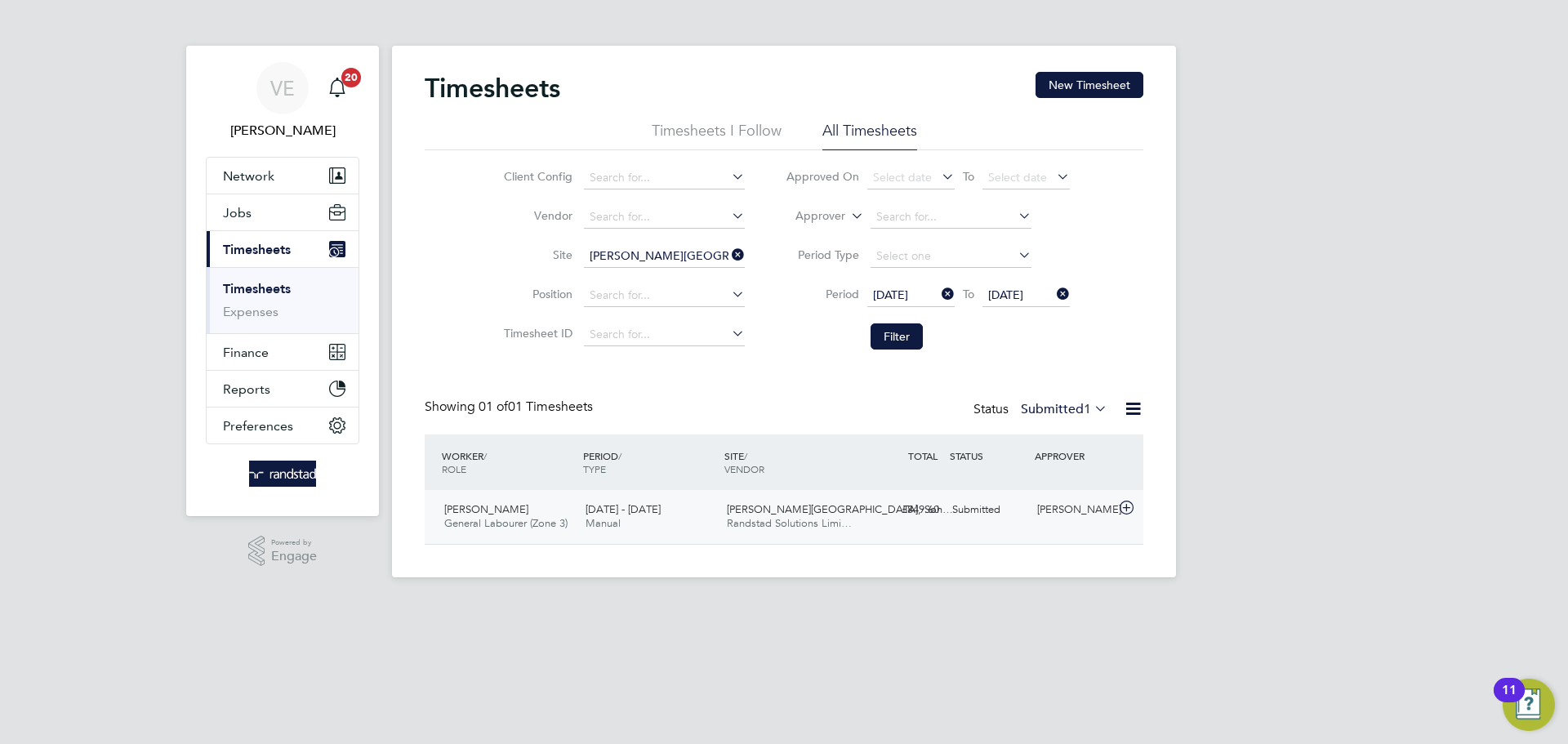
click at [1013, 525] on div "[PERSON_NAME] General Labourer (Zone 3) [DATE] - [DATE] [DATE] - [DATE] Manual …" at bounding box center [784, 517] width 718 height 54
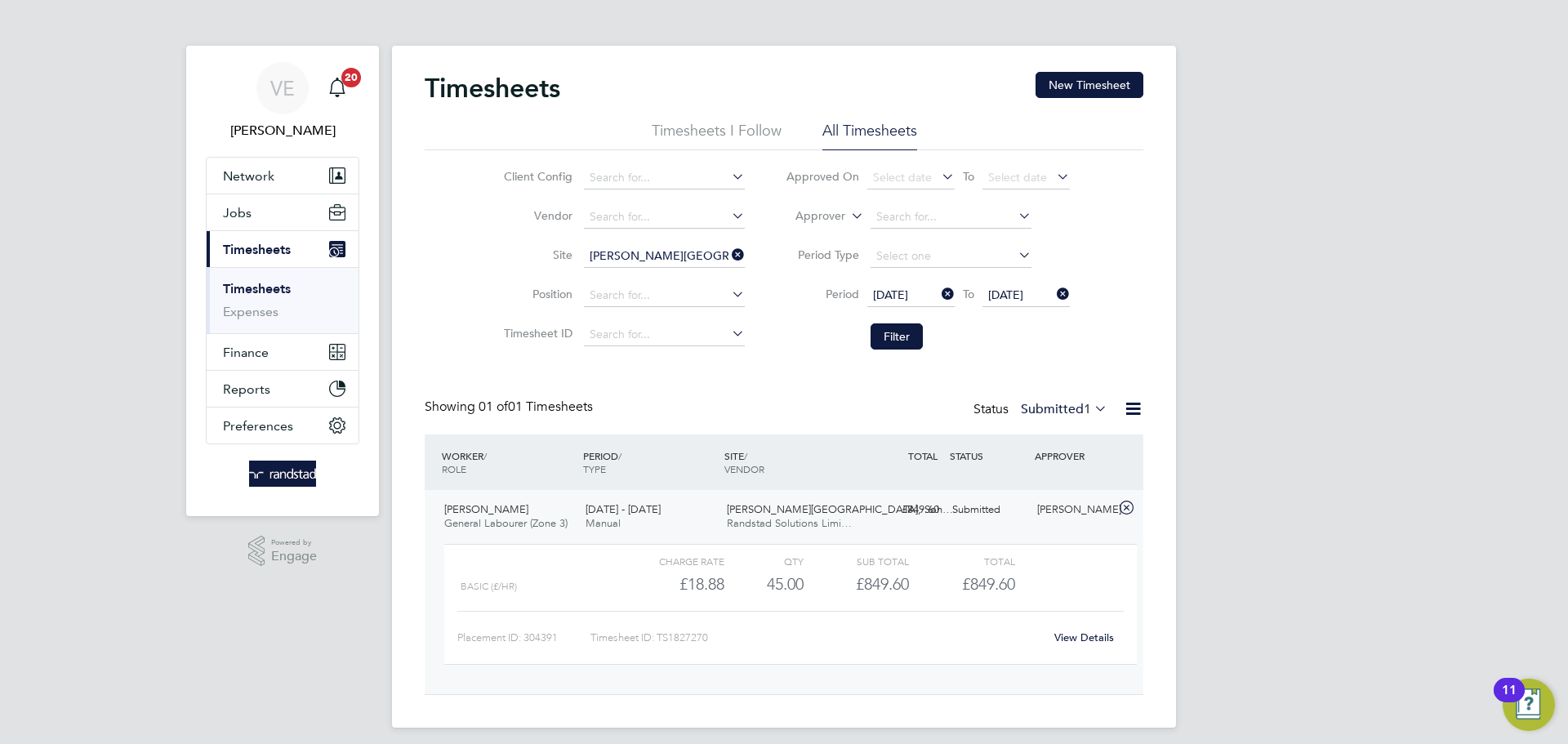
click at [1084, 639] on link "View Details" at bounding box center [1084, 638] width 60 height 14
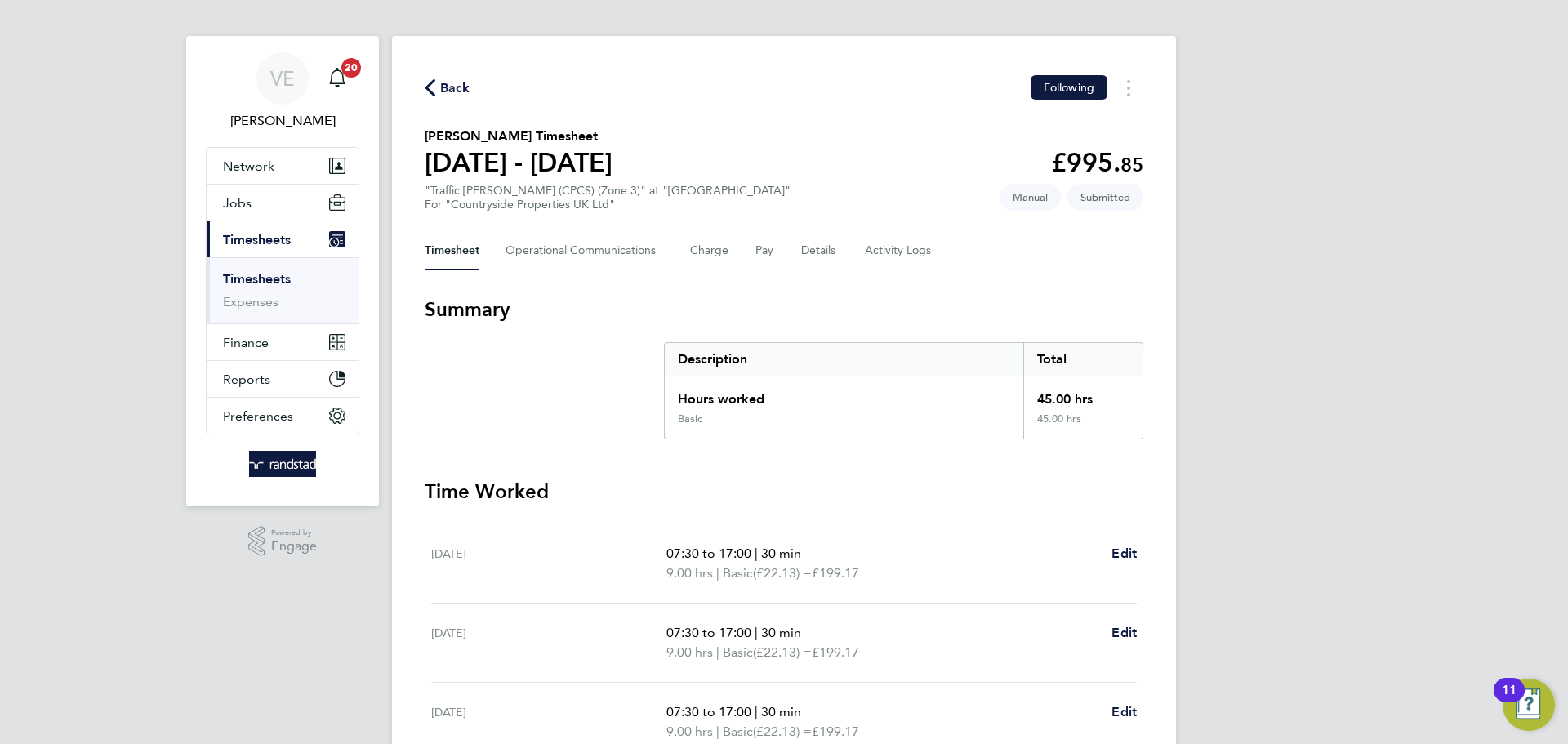
scroll to position [16, 0]
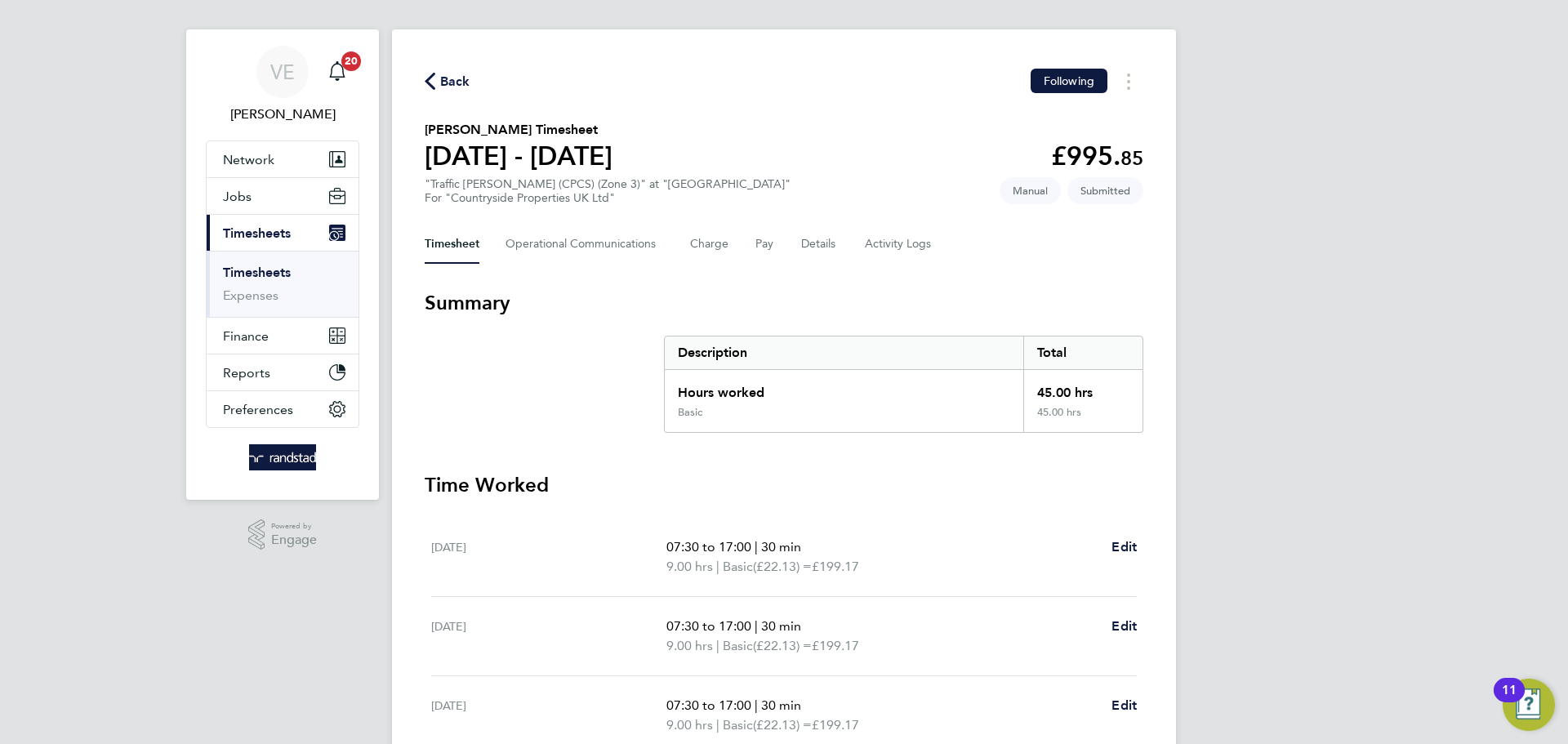
click at [835, 247] on div "Timesheet Operational Communications Charge Pay Details Activity Logs" at bounding box center [784, 243] width 718 height 39
click at [821, 232] on button "Details" at bounding box center [820, 243] width 38 height 39
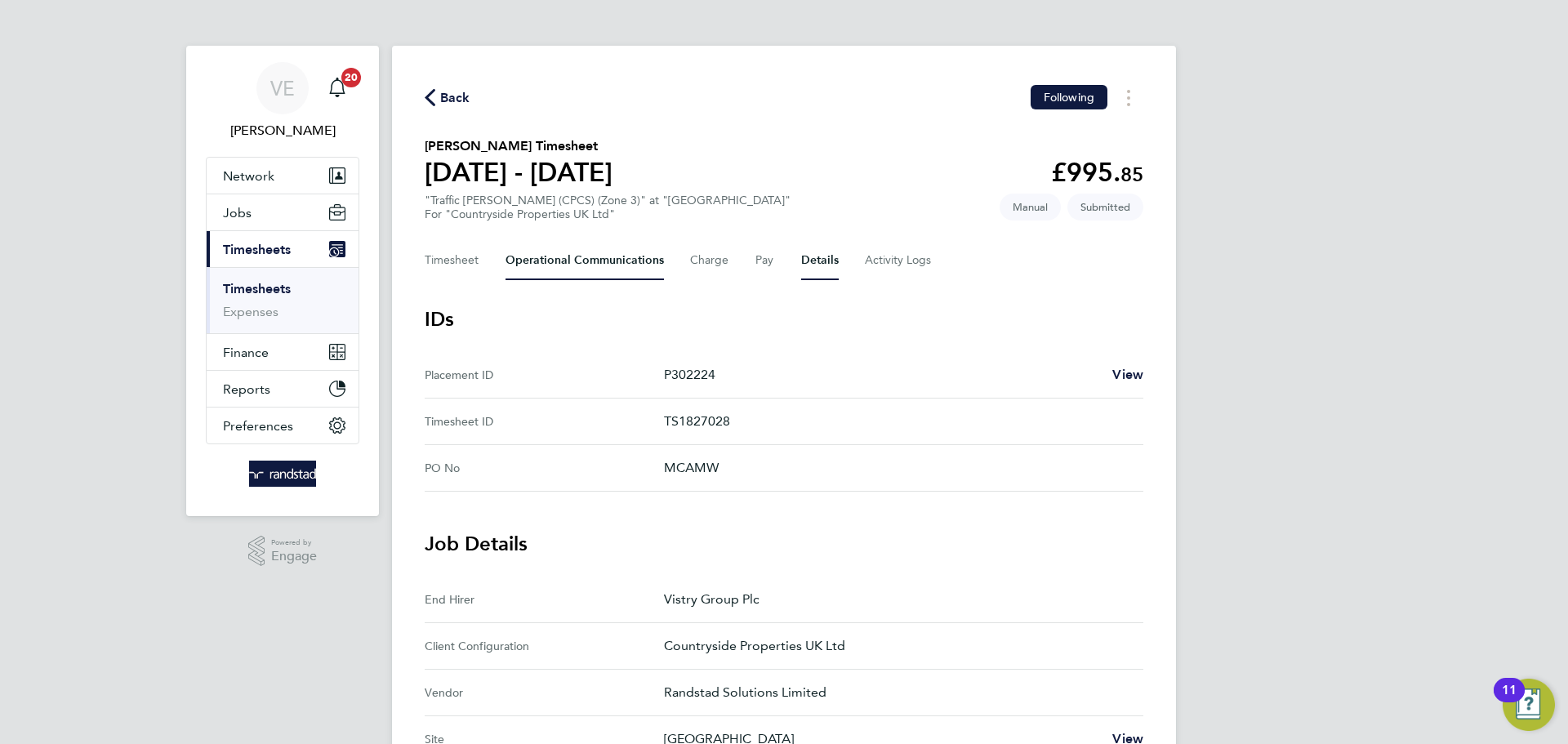
click at [592, 254] on Communications-tab "Operational Communications" at bounding box center [584, 260] width 159 height 39
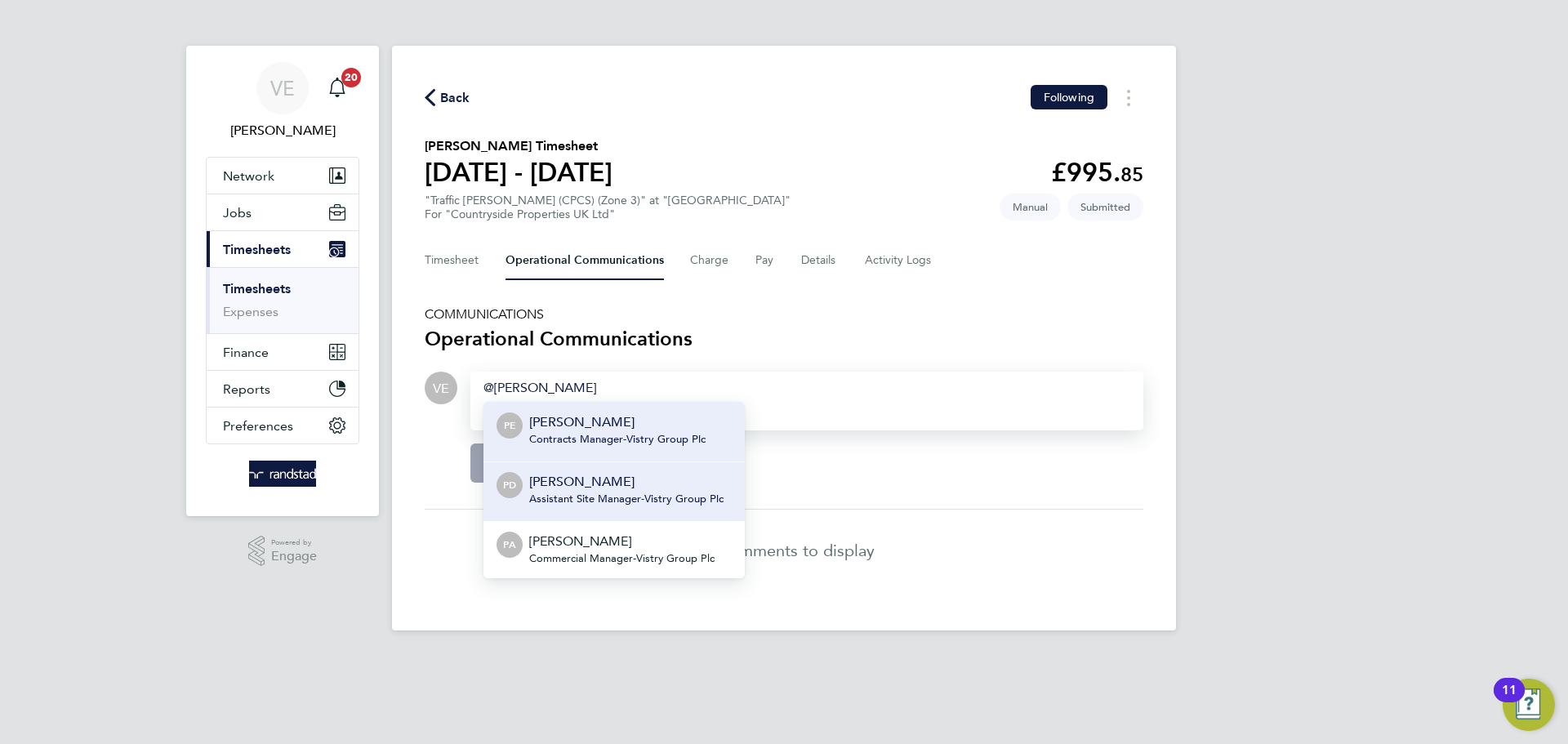
click at [607, 486] on p "[PERSON_NAME]" at bounding box center [626, 482] width 195 height 20
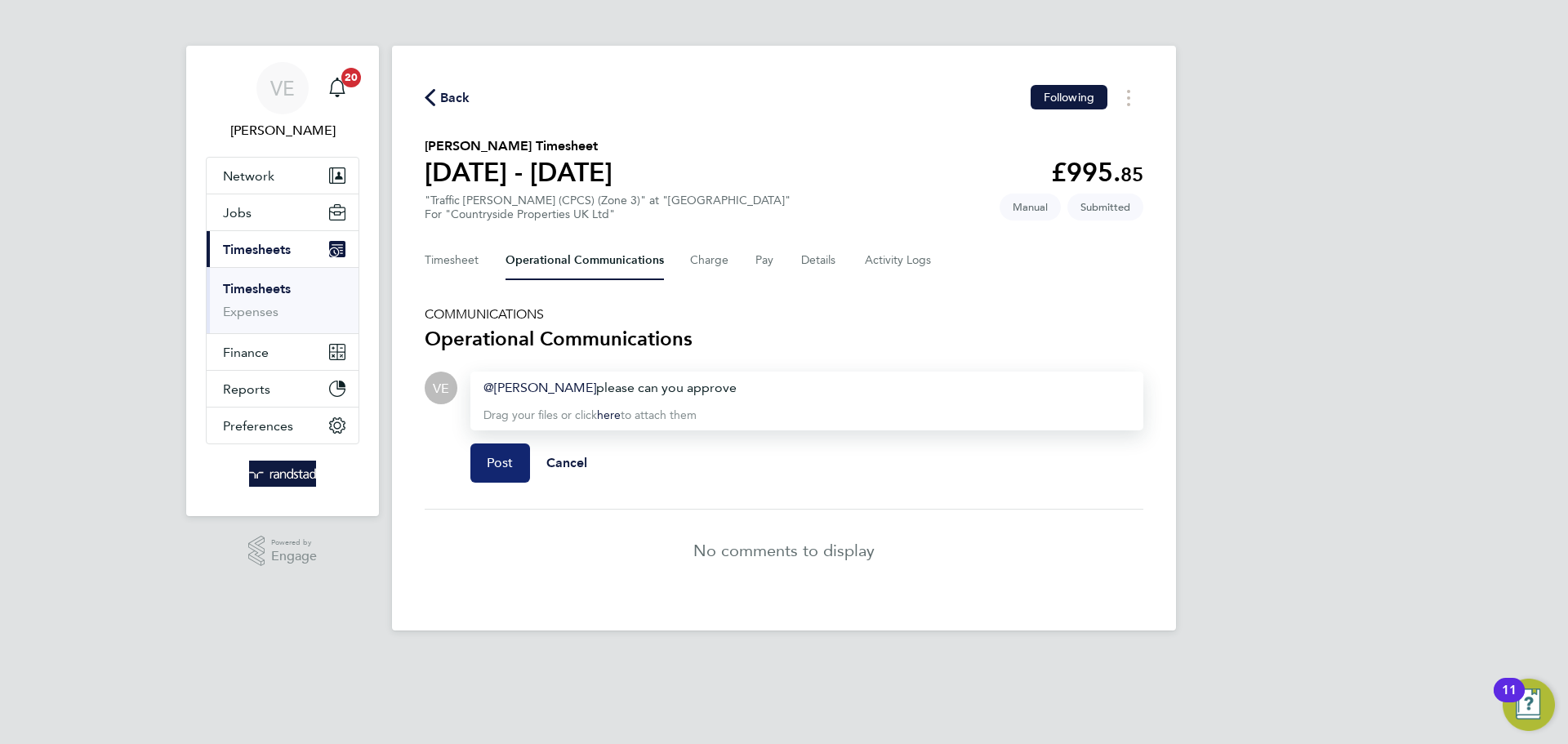
click at [474, 474] on button "Post" at bounding box center [500, 463] width 60 height 39
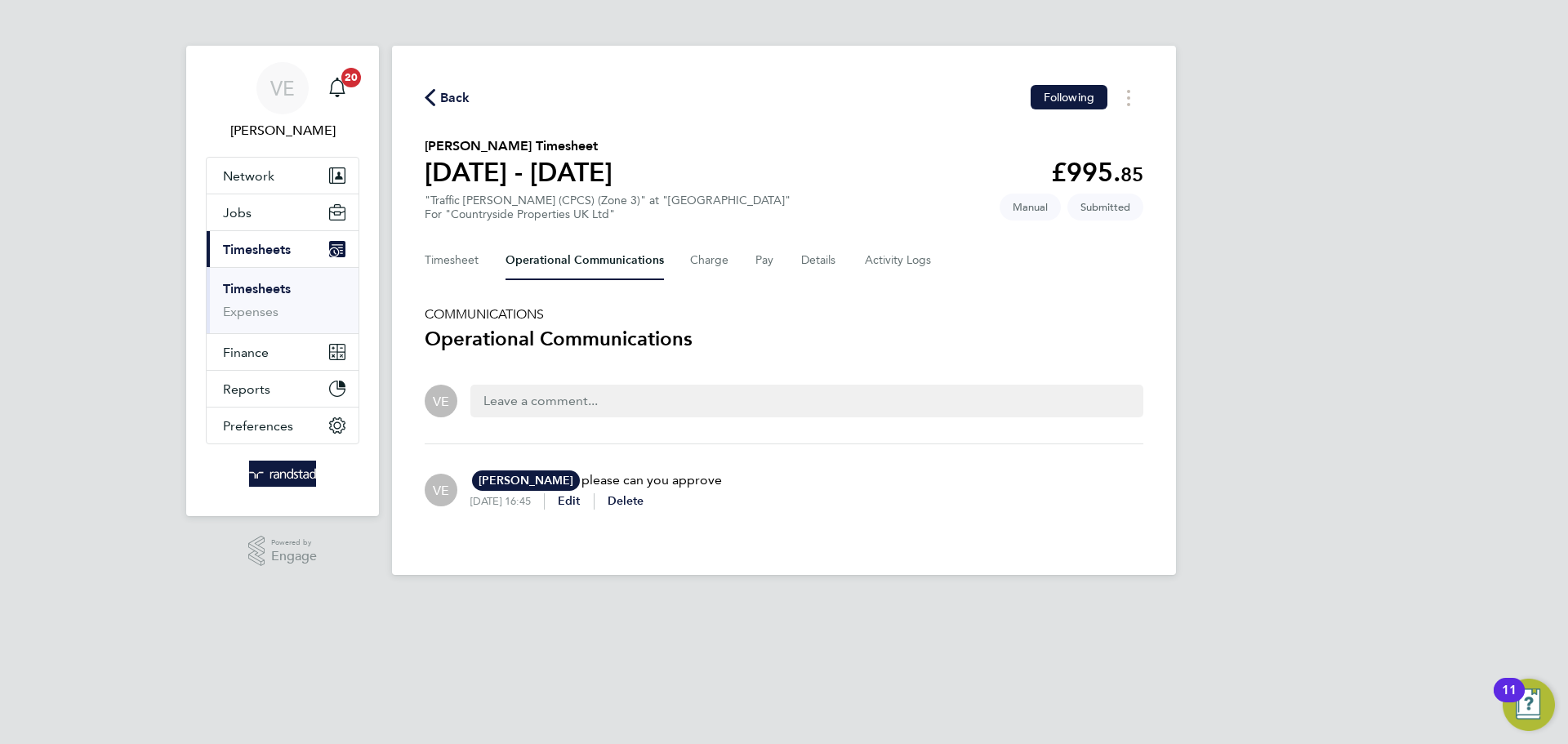
click at [458, 98] on span "Back" at bounding box center [455, 98] width 30 height 20
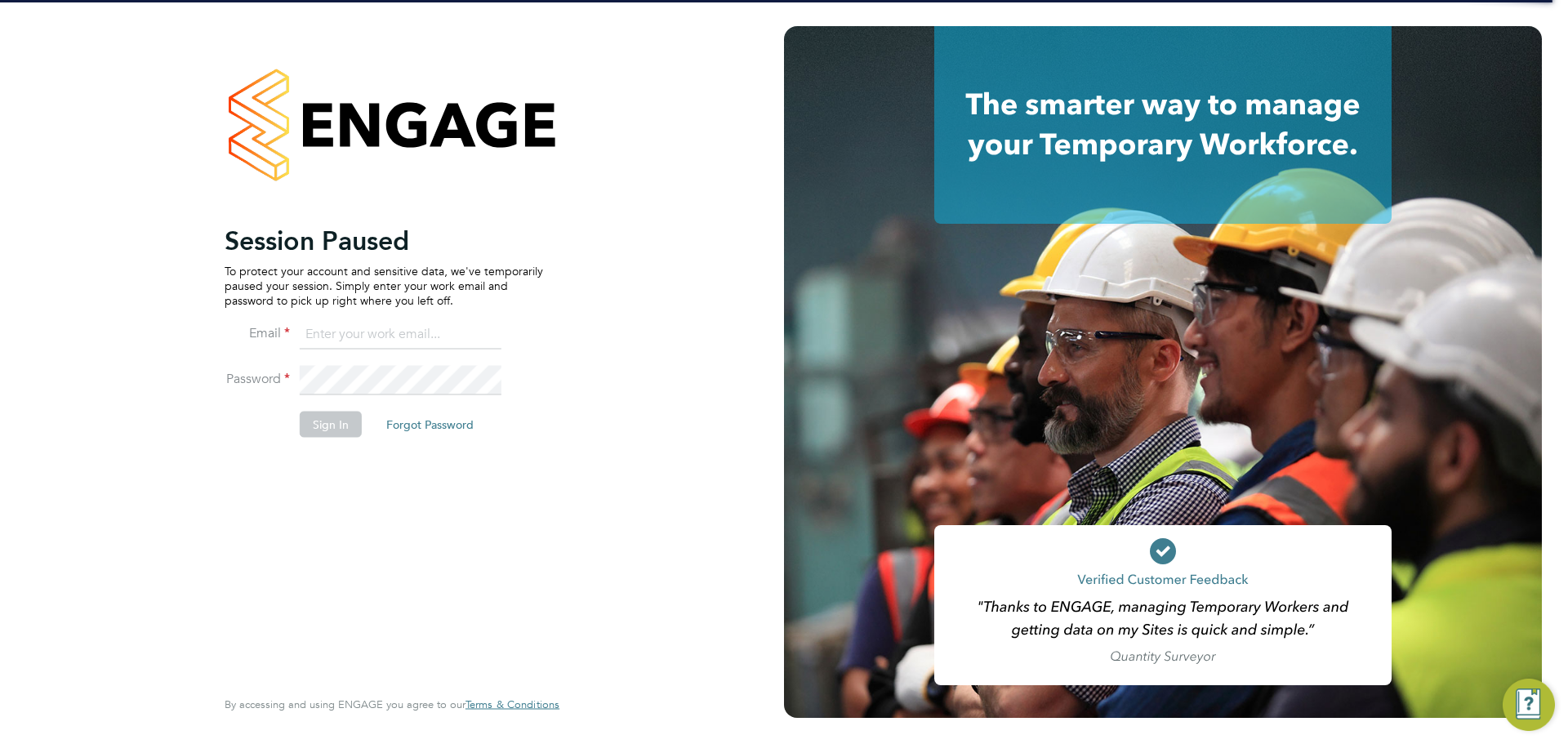
type input "[PERSON_NAME][EMAIL_ADDRESS][PERSON_NAME][DOMAIN_NAME]"
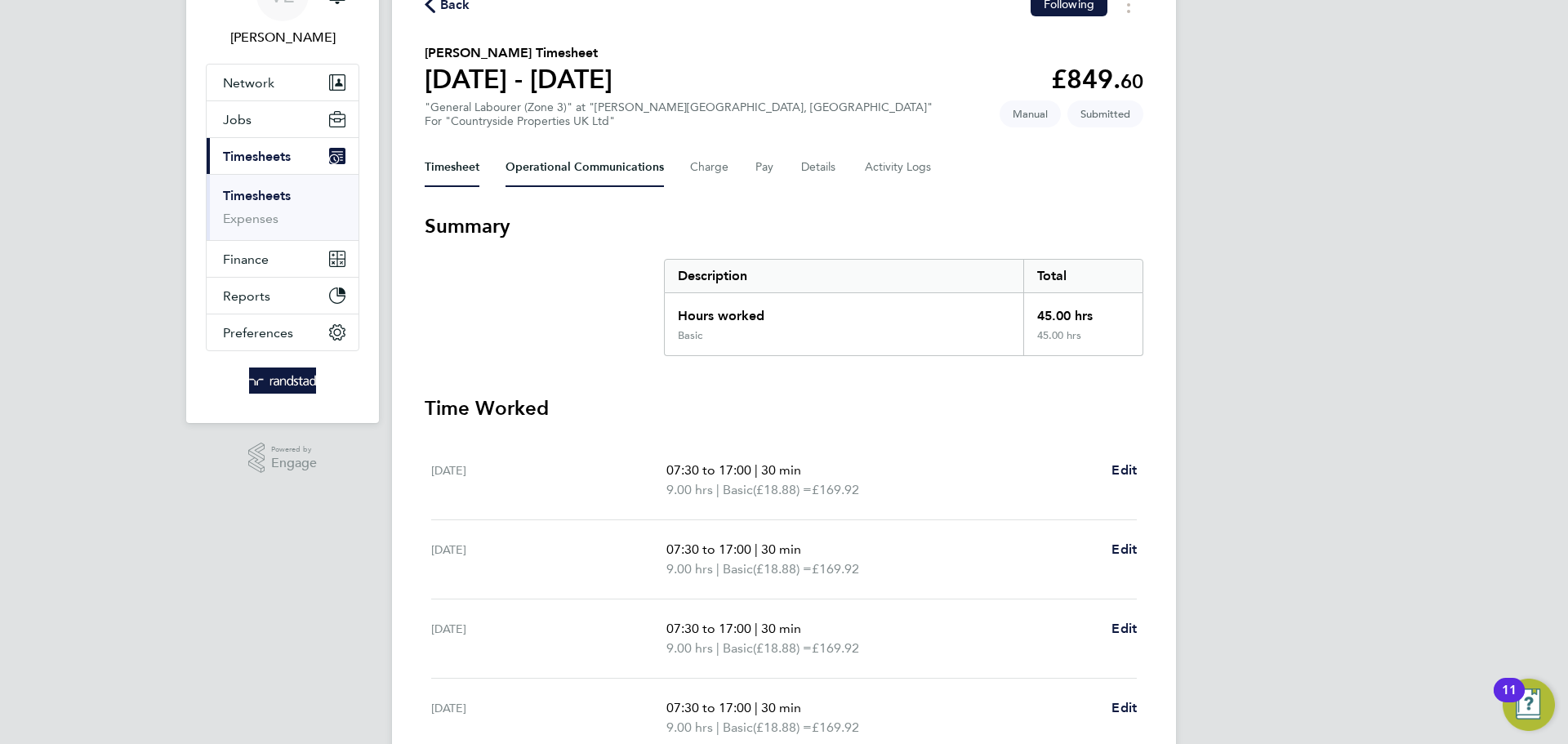
scroll to position [95, 0]
click at [587, 169] on Communications-tab "Operational Communications" at bounding box center [584, 165] width 159 height 39
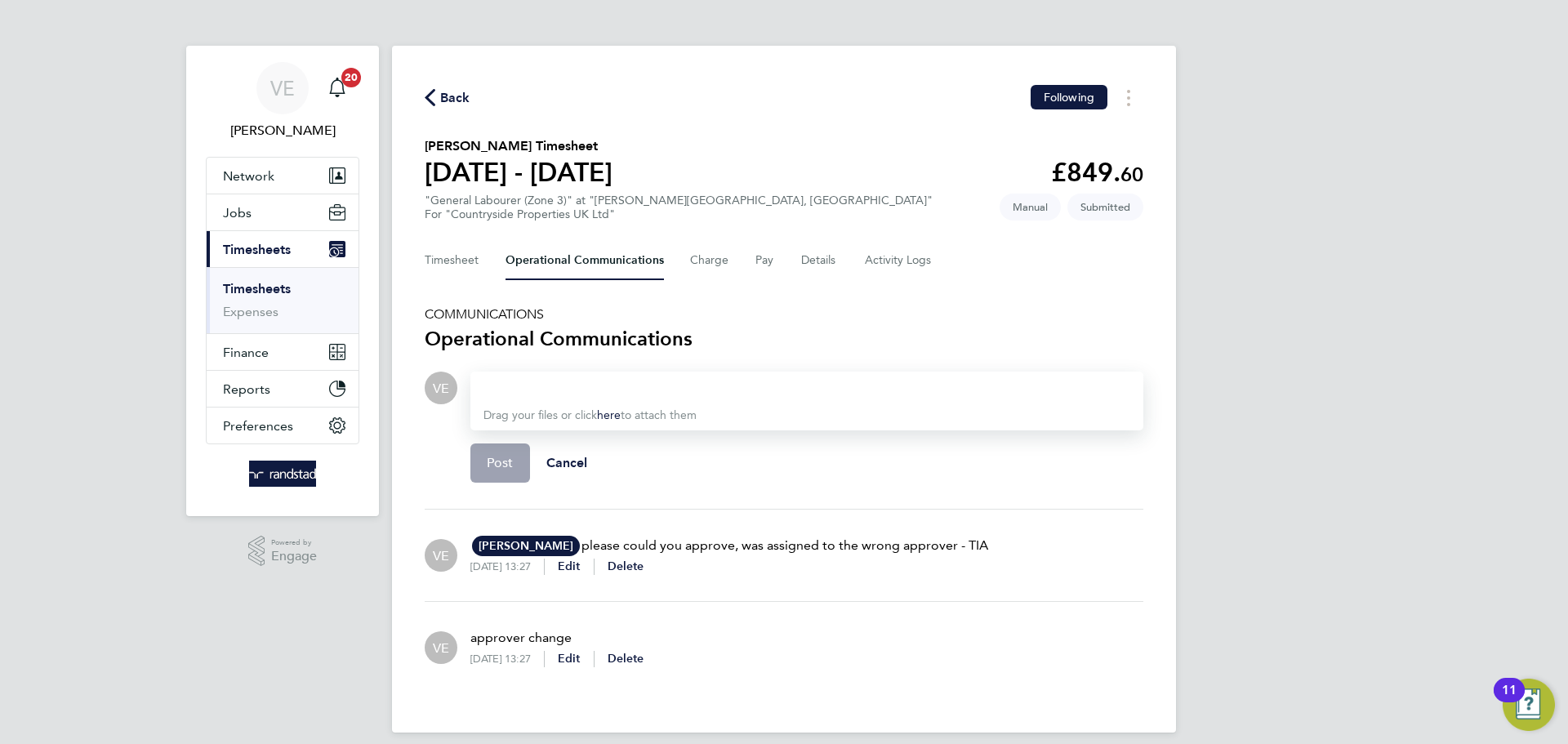
click at [1036, 573] on div "VE Andy Pearce AP Andy Pearce Vistry Group Plc andy.pearce@vistry.co.uk please …" at bounding box center [784, 555] width 718 height 66
click at [441, 90] on span "Back" at bounding box center [455, 98] width 30 height 20
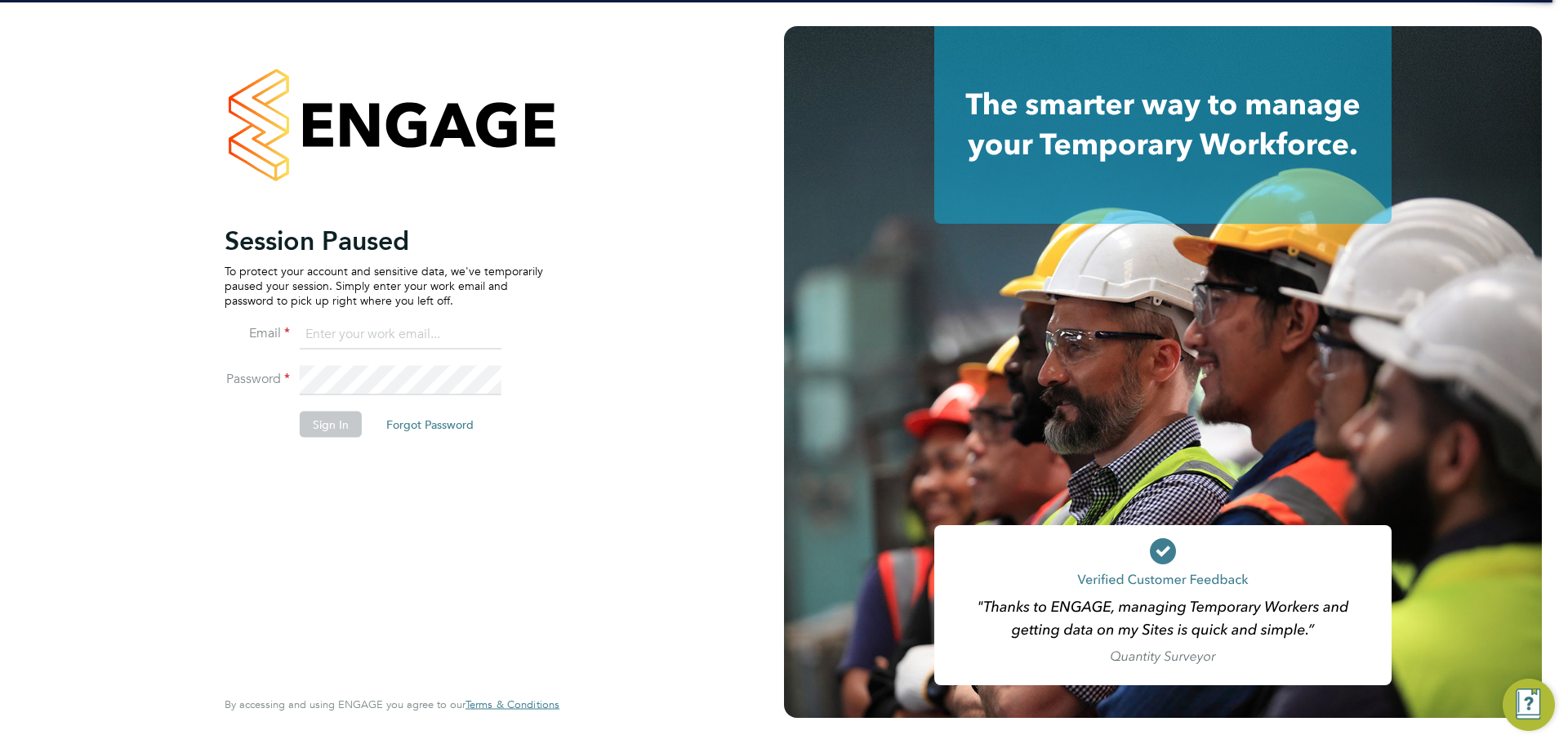
type input "[PERSON_NAME][EMAIL_ADDRESS][PERSON_NAME][DOMAIN_NAME]"
